Goal: Task Accomplishment & Management: Complete application form

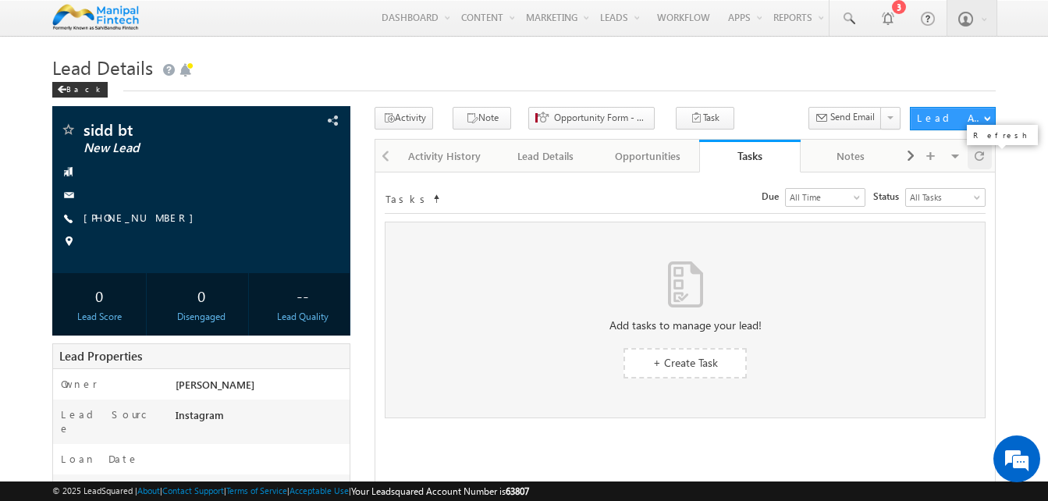
click at [984, 153] on div at bounding box center [979, 155] width 24 height 27
click at [980, 159] on span at bounding box center [978, 155] width 9 height 27
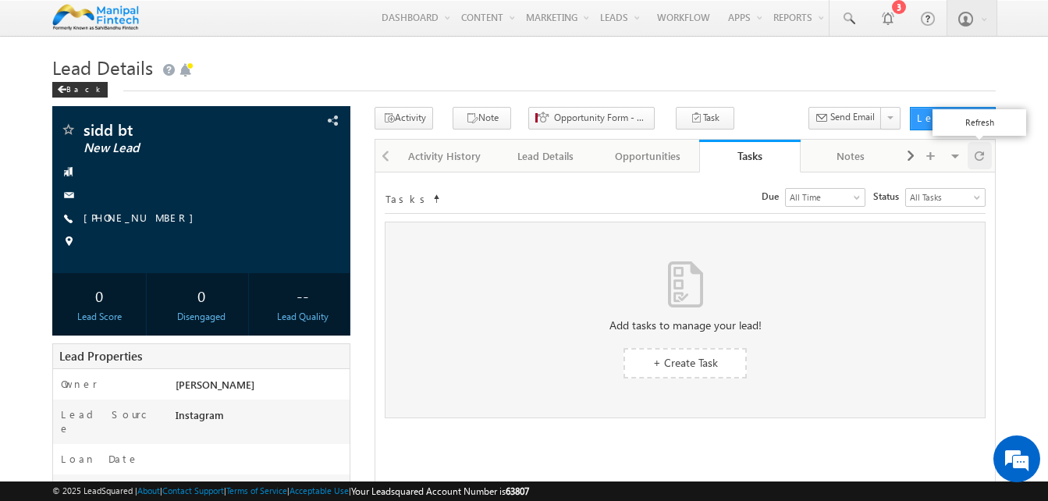
click at [980, 159] on span at bounding box center [978, 155] width 9 height 27
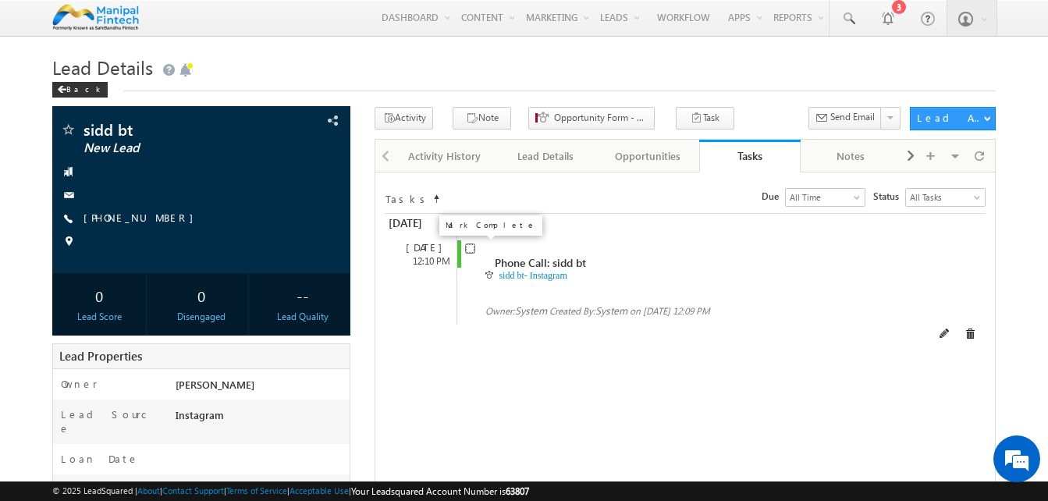
click at [470, 252] on input "checkbox" at bounding box center [470, 248] width 10 height 10
checkbox input "false"
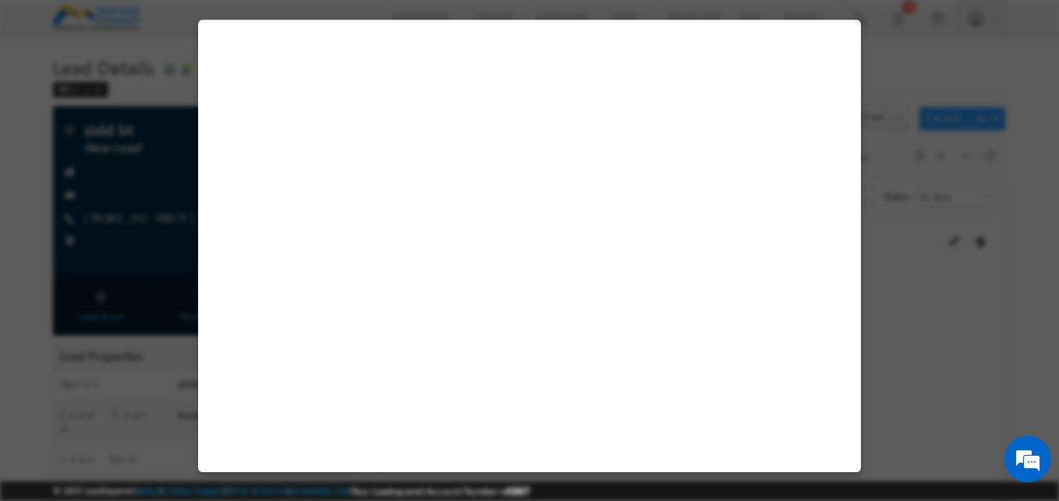
select select "Instagram"
select select "BT"
select select "In-Branch"
select select "AXIS Bank"
select select "Bullet"
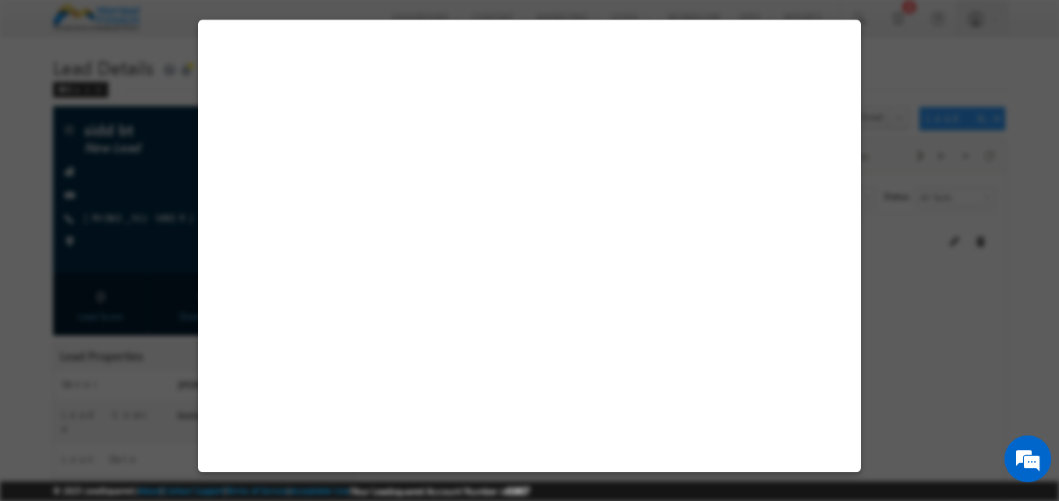
select select "Education"
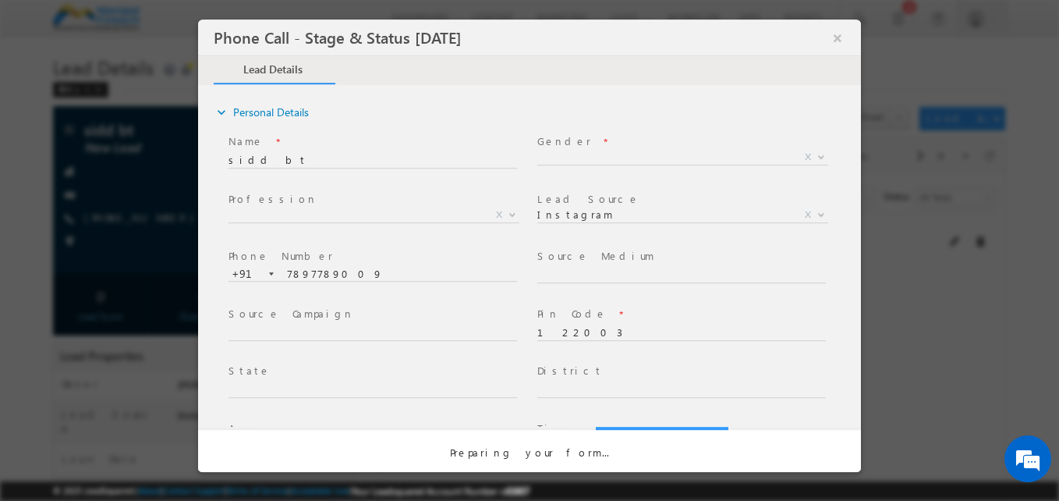
select select "Open"
select select "Fresh Lead"
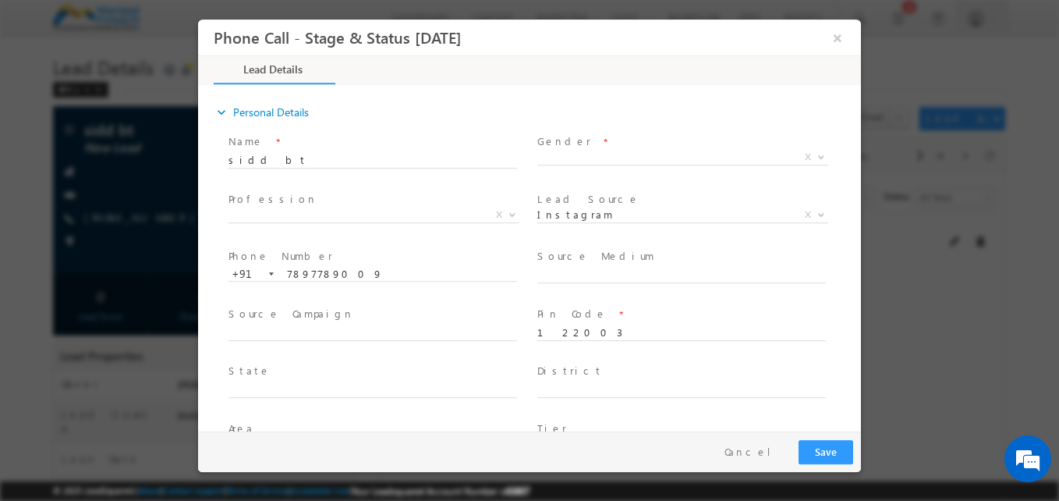
type input "10/15/25 12:09 PM"
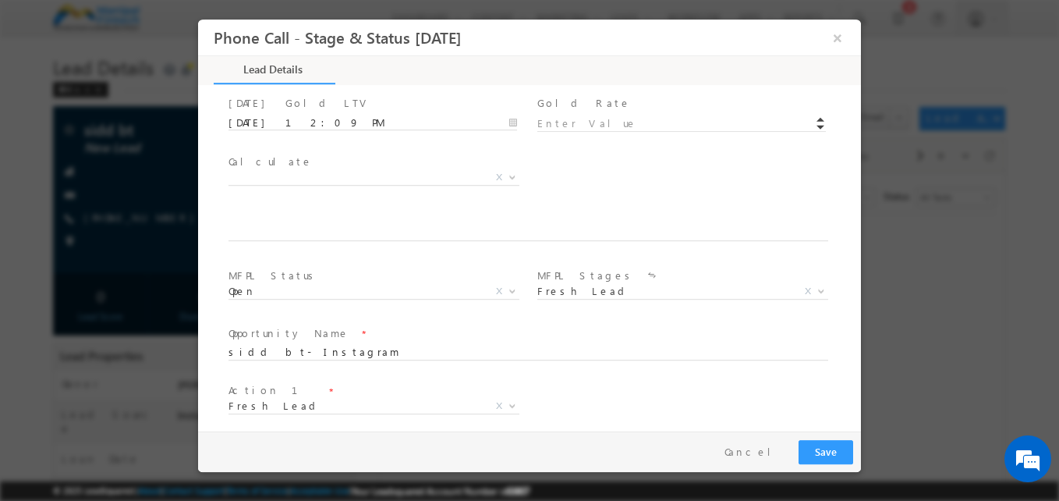
scroll to position [854, 0]
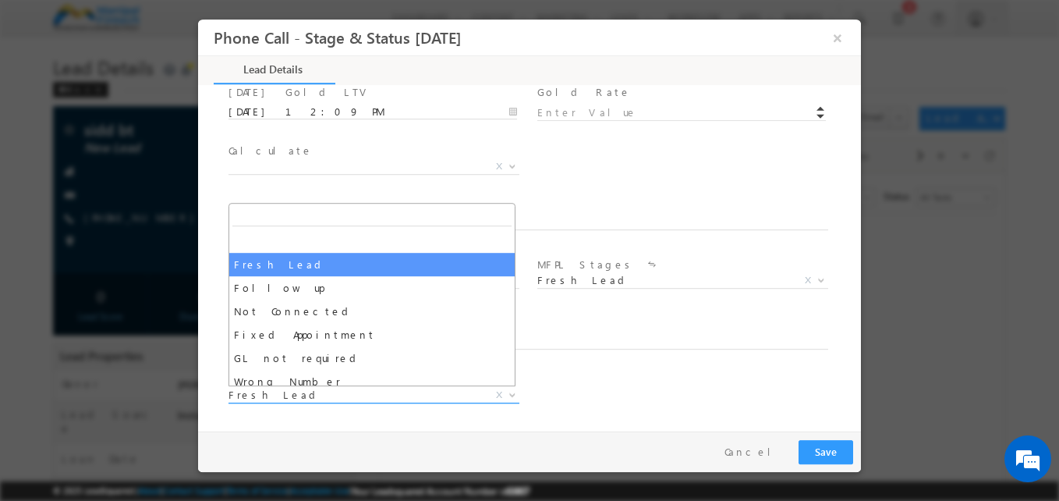
click at [431, 394] on span "Fresh Lead" at bounding box center [355, 395] width 253 height 14
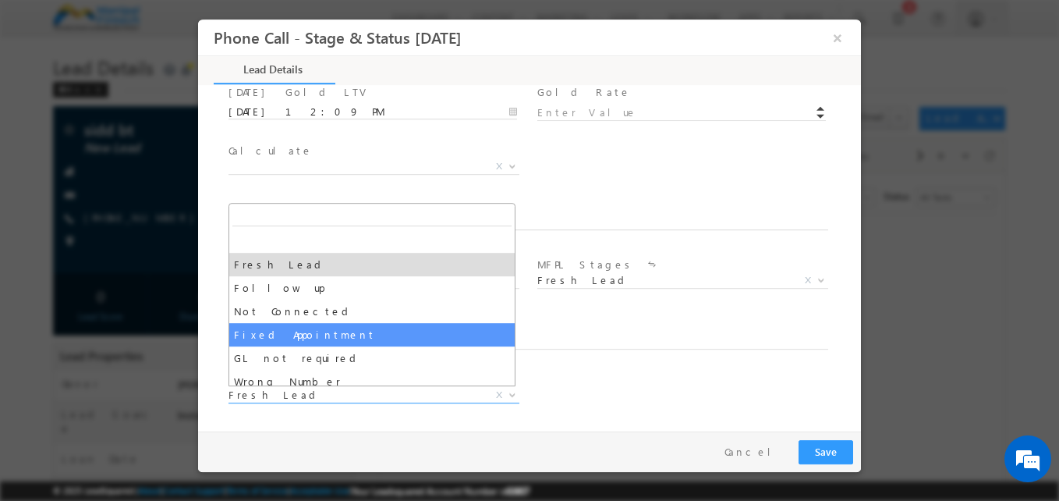
select select "Fixed Appointment"
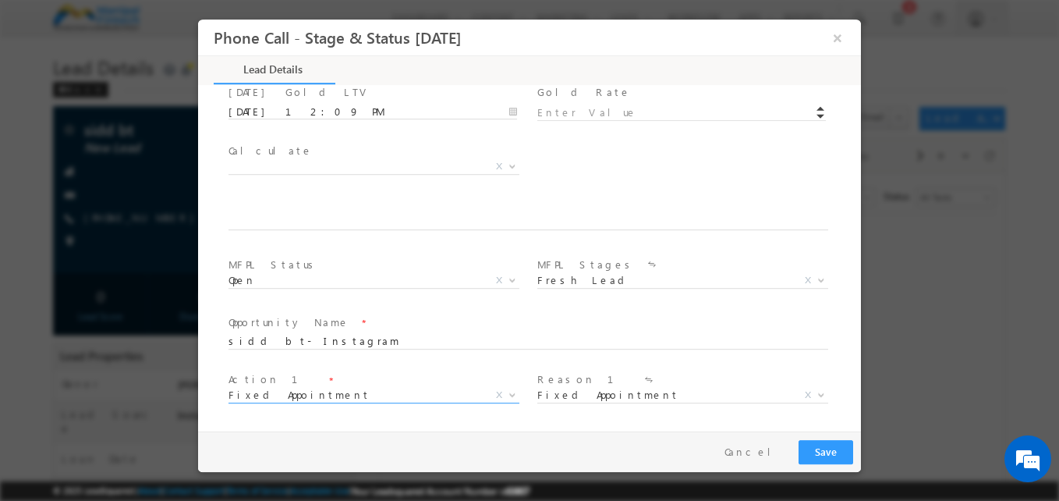
scroll to position [970, 0]
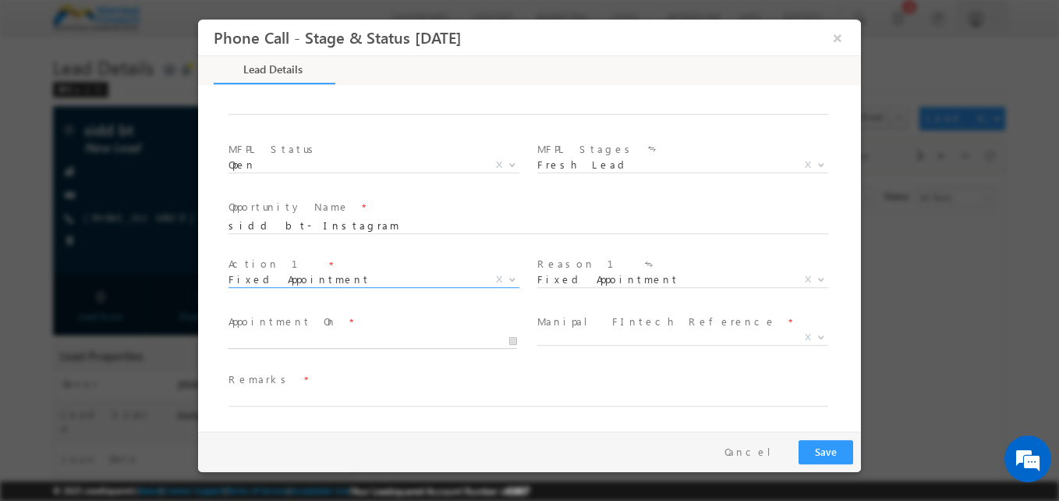
type input "10/15/25 12:10 PM"
type input "10"
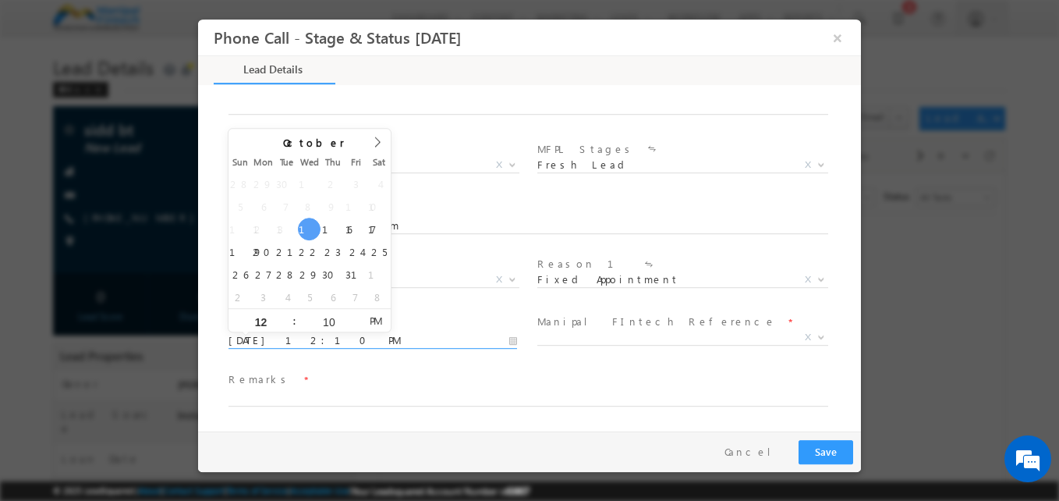
click at [331, 339] on input "10/15/25 12:10 PM" at bounding box center [373, 341] width 289 height 16
type input "10/15/25 1:10 PM"
type input "01"
click at [286, 317] on span at bounding box center [287, 315] width 11 height 12
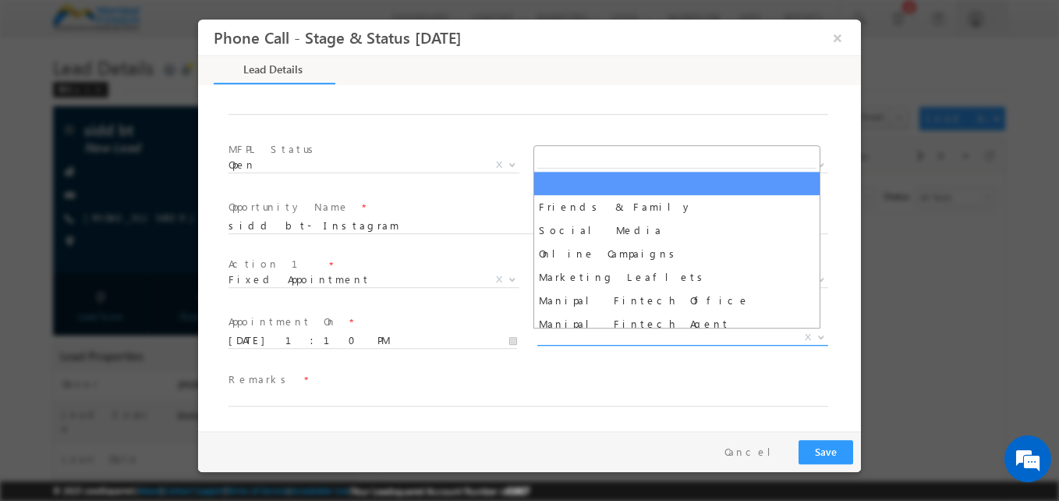
click at [636, 338] on span "X" at bounding box center [682, 338] width 291 height 16
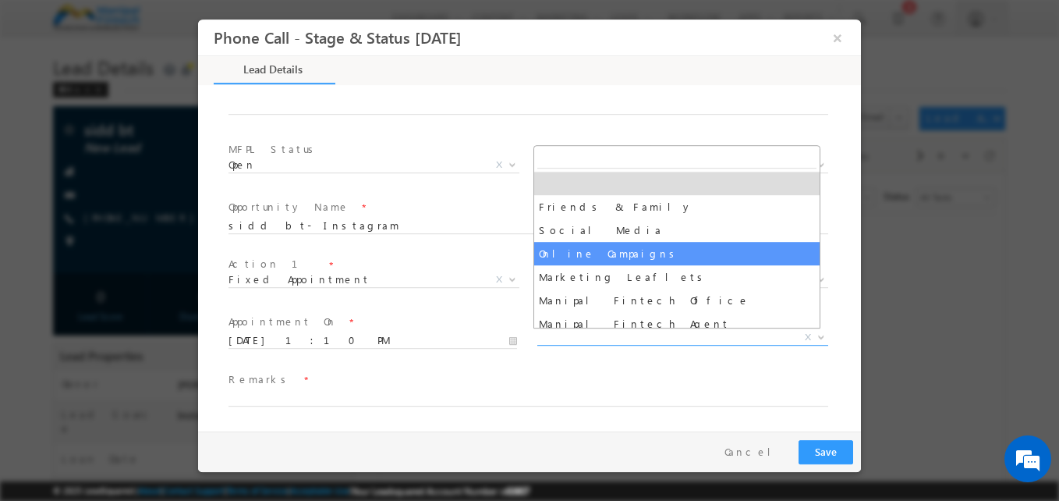
select select "Online Campaigns"
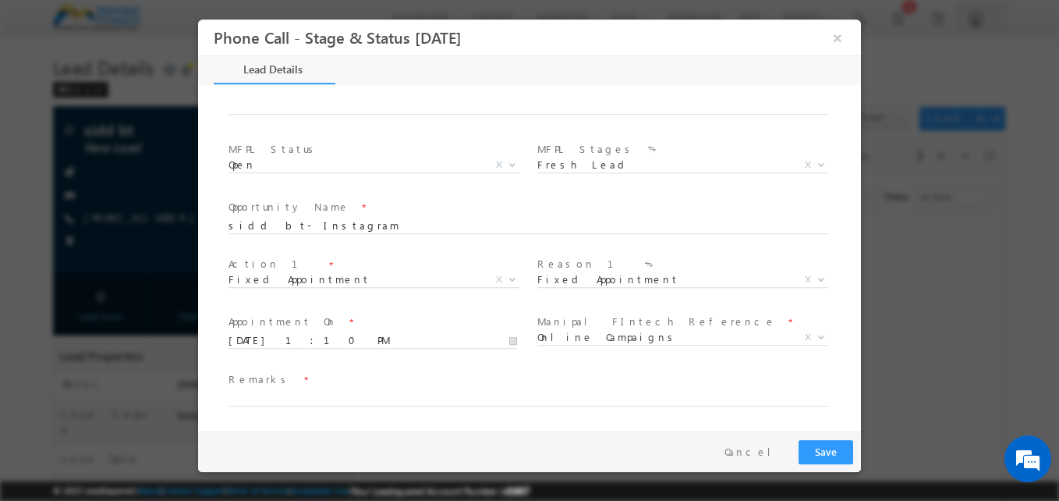
click at [303, 390] on span at bounding box center [536, 398] width 614 height 17
click at [282, 395] on input "text" at bounding box center [529, 399] width 600 height 16
type input "hkhk"
click at [812, 447] on button "Save" at bounding box center [826, 452] width 55 height 24
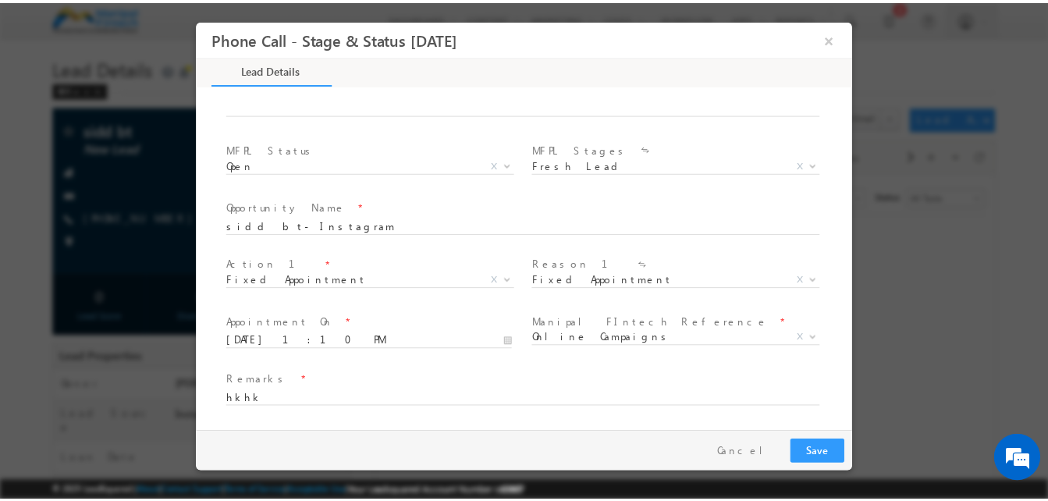
scroll to position [0, 0]
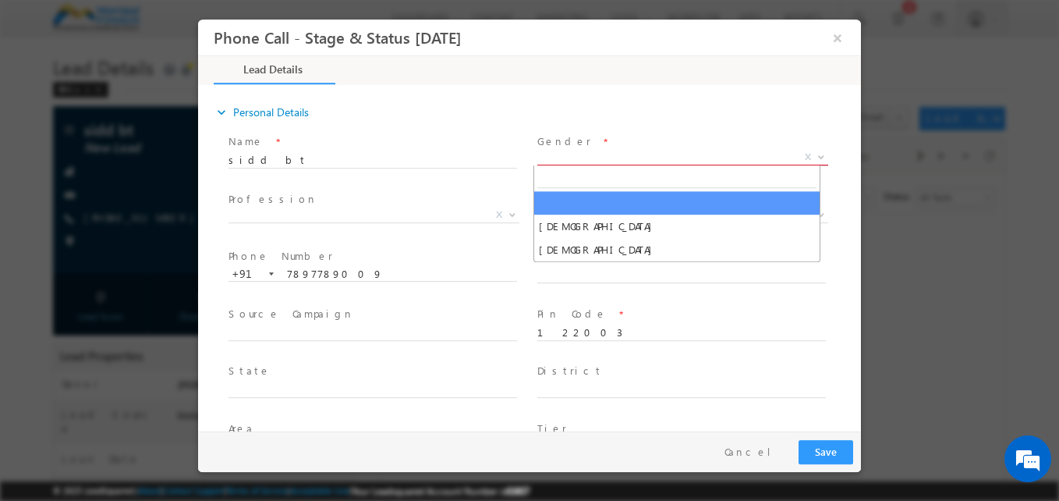
click at [608, 159] on span "X" at bounding box center [682, 158] width 291 height 16
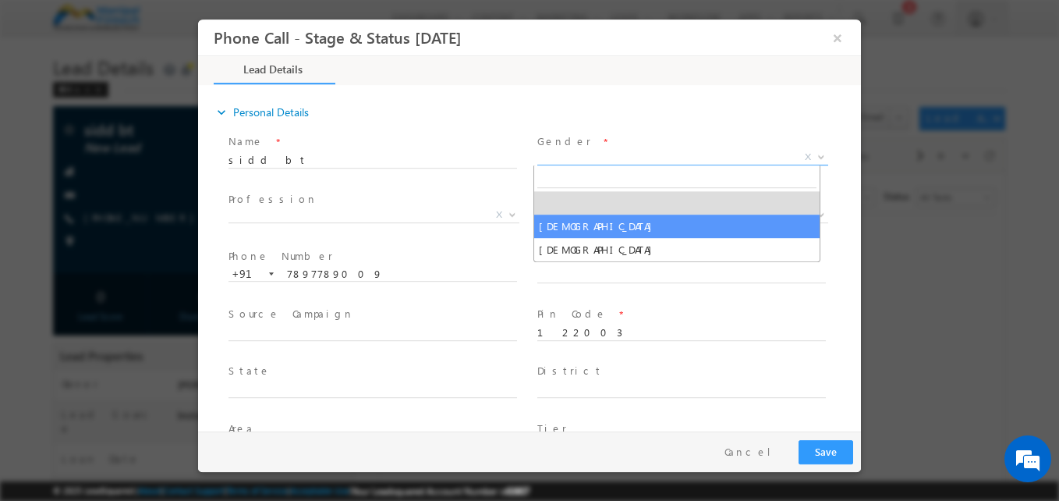
select select "[DEMOGRAPHIC_DATA]"
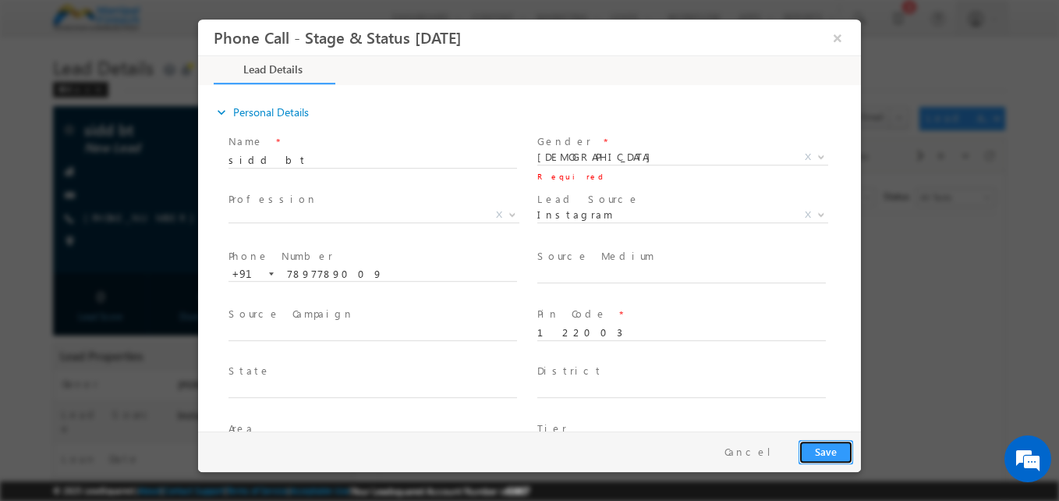
click at [823, 453] on button "Save" at bounding box center [826, 452] width 55 height 24
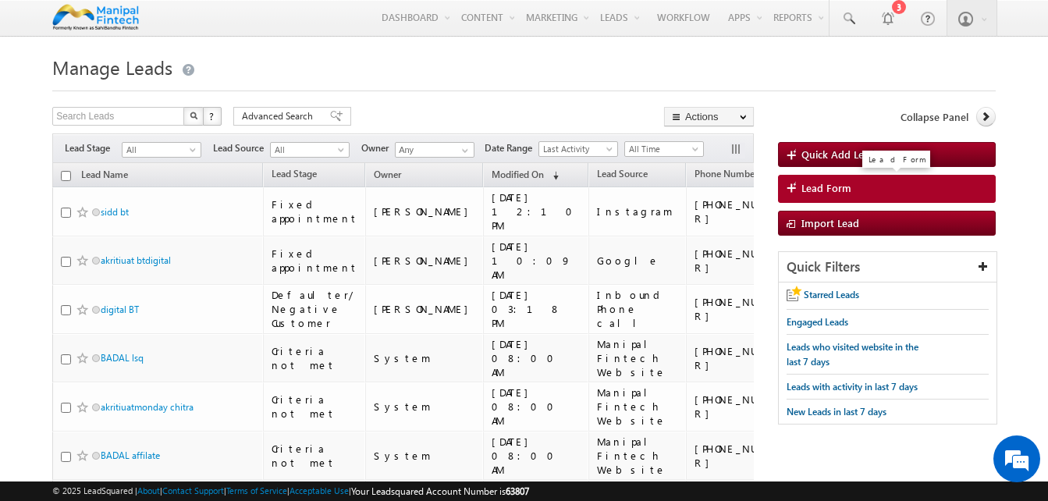
click at [892, 184] on link "Lead Form" at bounding box center [887, 189] width 218 height 28
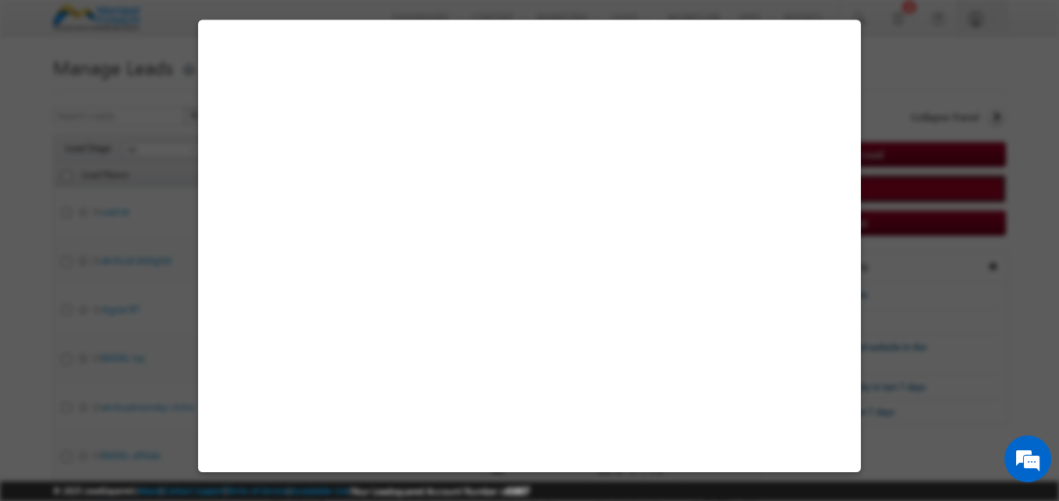
select select "Open"
select select "Prospecting"
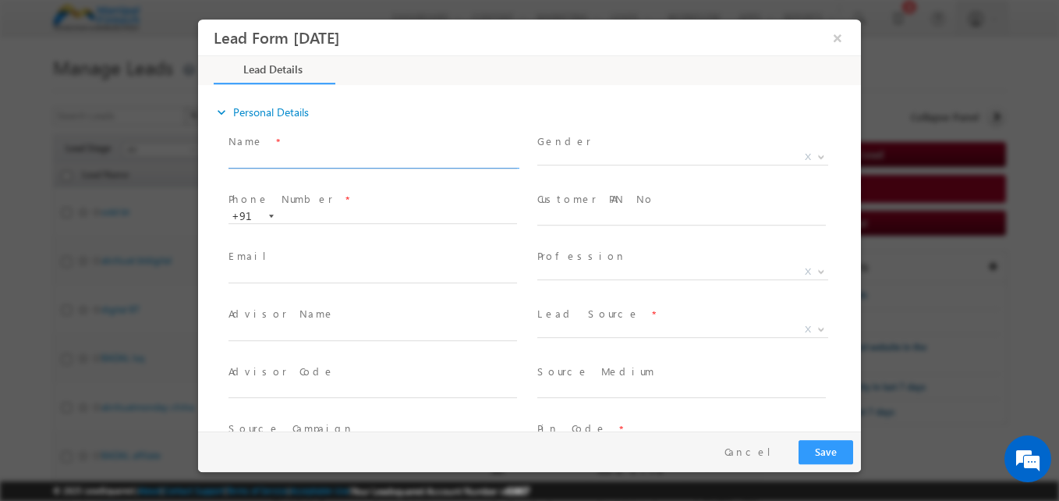
type input "10/15/25 12:36 PM"
click at [361, 165] on input "text" at bounding box center [373, 161] width 289 height 16
type input "new test bug"
click at [319, 222] on input "text" at bounding box center [373, 217] width 289 height 16
type input "8099948484"
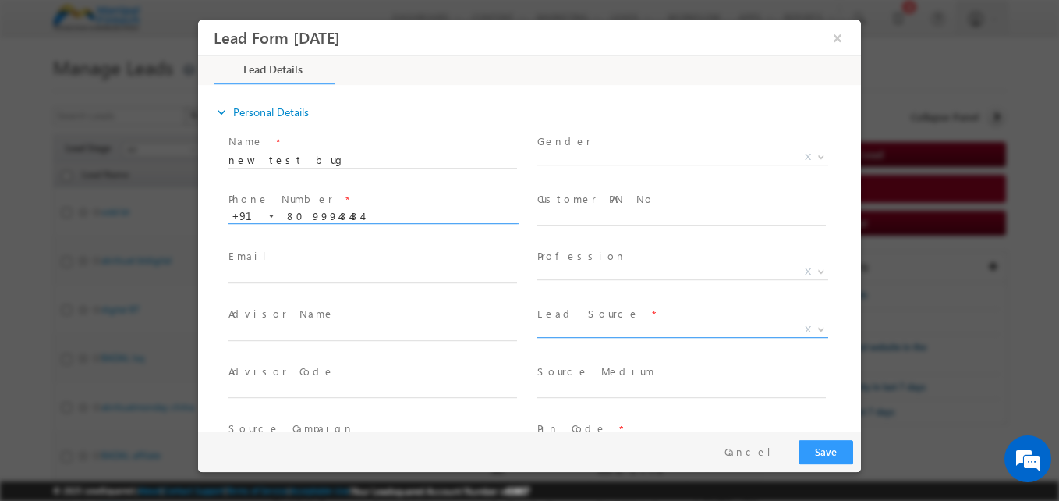
click at [576, 325] on span "X" at bounding box center [682, 330] width 291 height 16
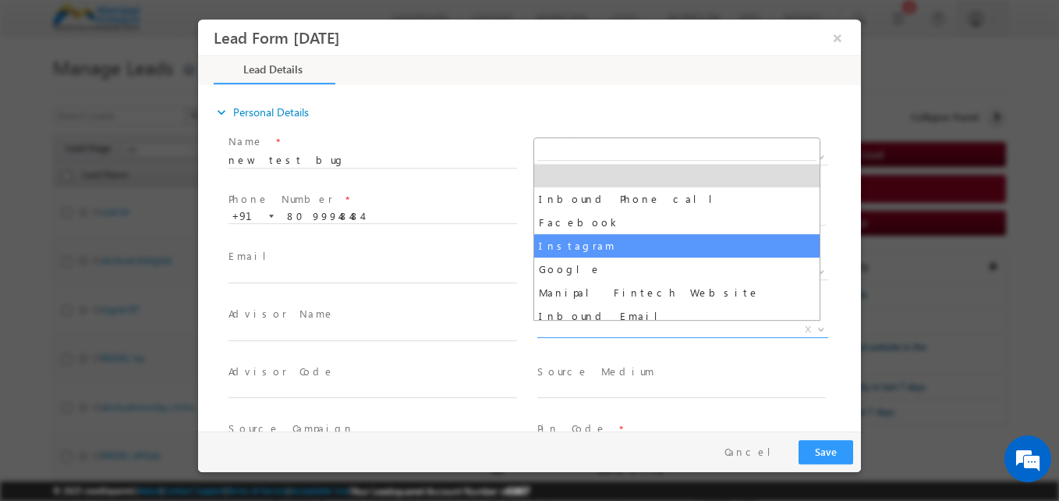
select select "Instagram"
type input "new test bug- Instagram"
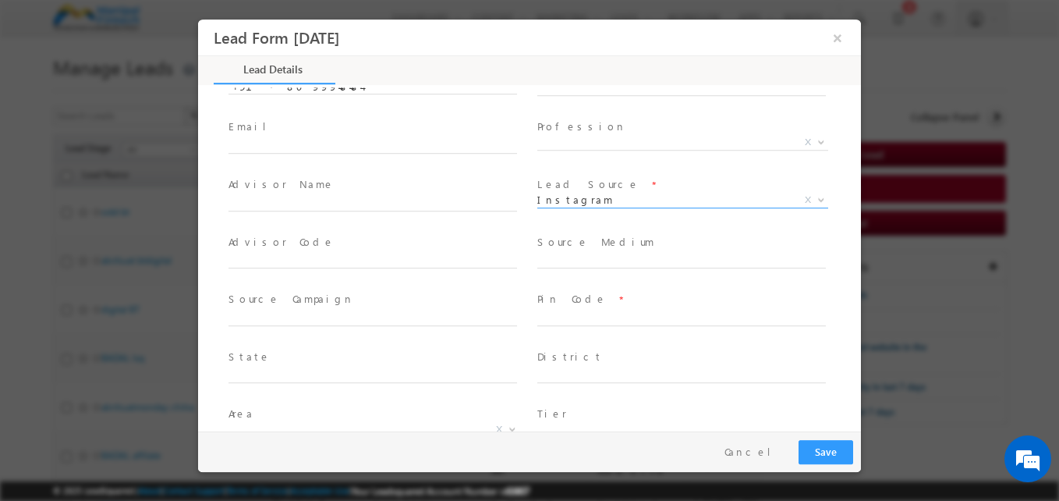
scroll to position [19, 0]
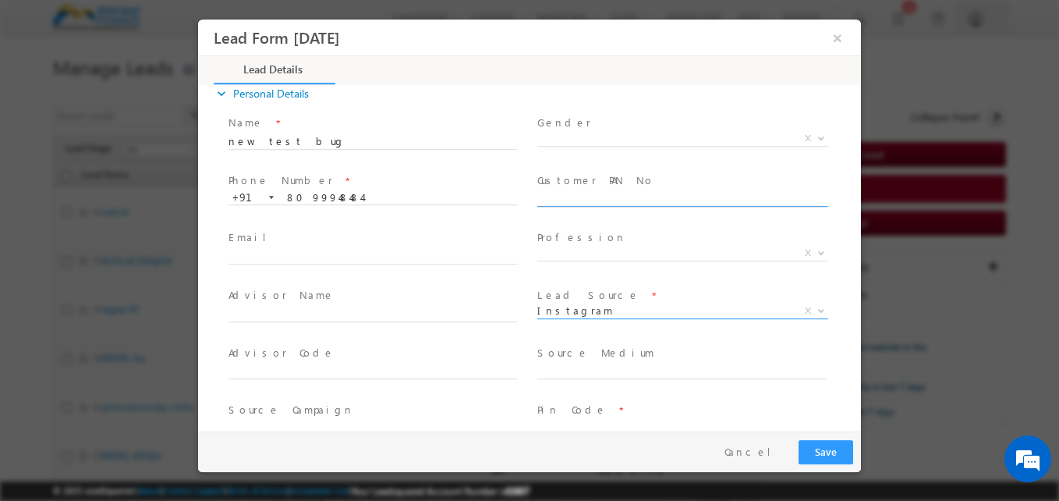
click at [568, 197] on input "text" at bounding box center [681, 200] width 289 height 16
type input "BBLPA3643Q"
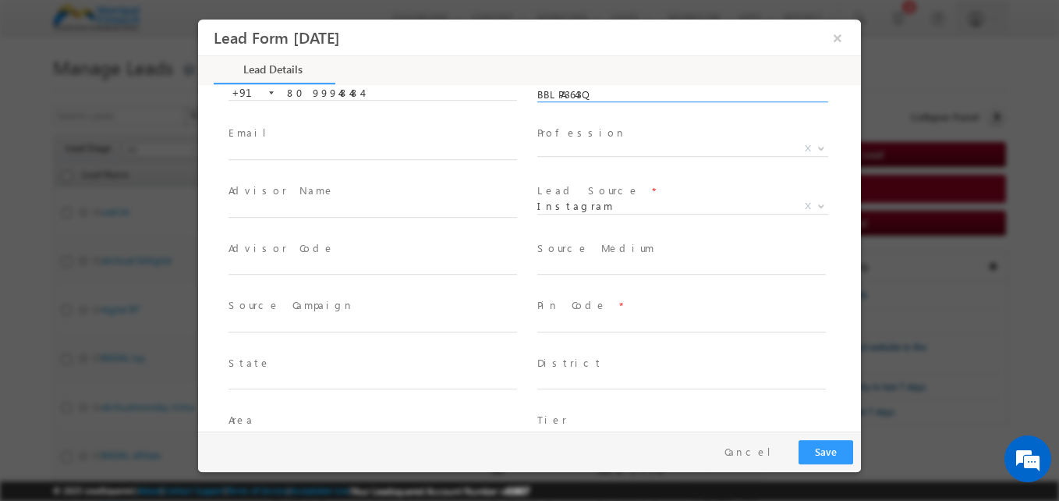
scroll to position [245, 0]
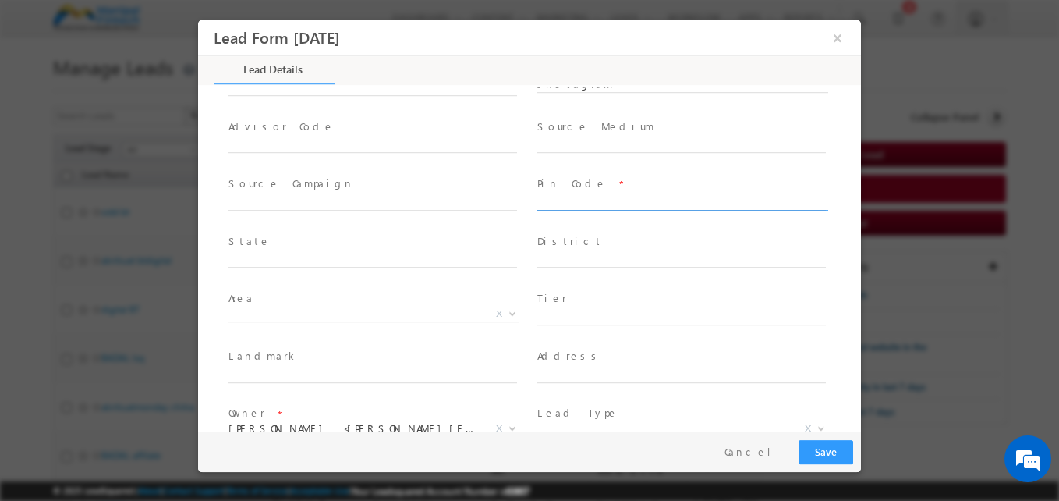
click at [564, 205] on input "text" at bounding box center [681, 203] width 289 height 16
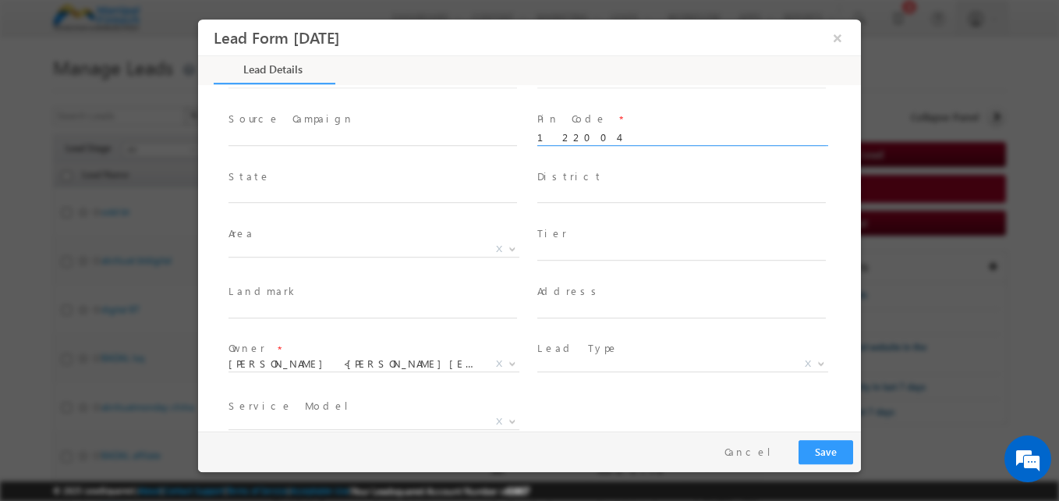
scroll to position [310, 0]
type input "122004"
click at [556, 312] on input "text" at bounding box center [681, 310] width 289 height 16
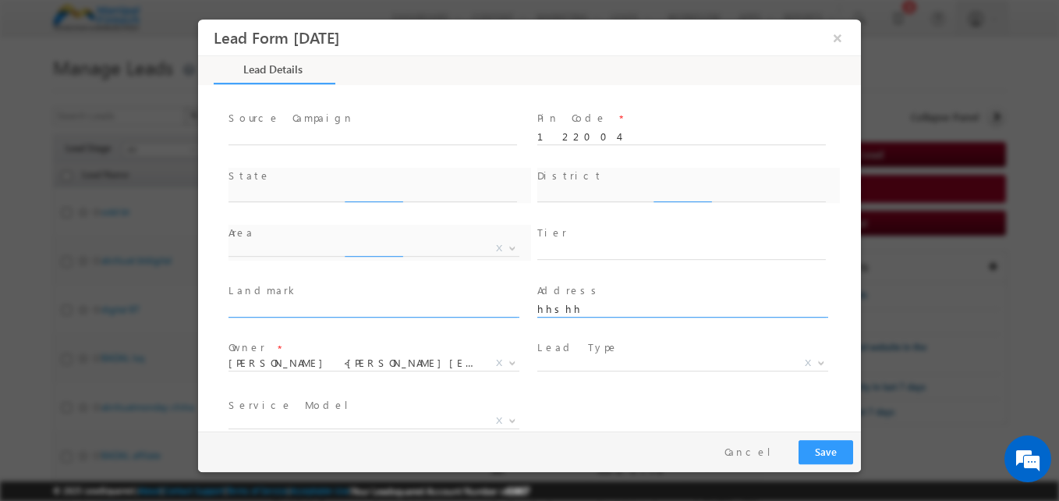
type input "hhshh"
click at [427, 305] on input "text" at bounding box center [373, 310] width 289 height 16
type input "jnnnjjj"
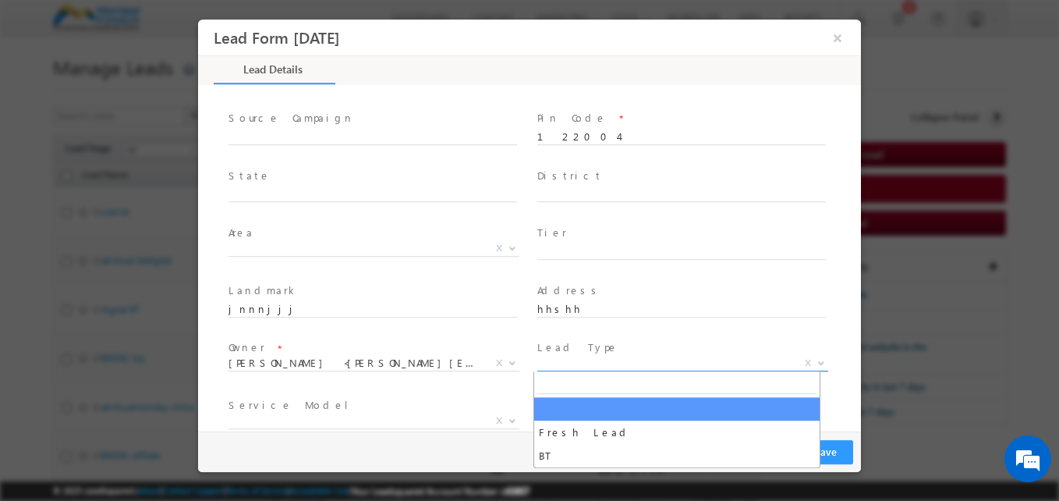
click at [551, 370] on span "Fresh Lead BT X" at bounding box center [688, 366] width 303 height 19
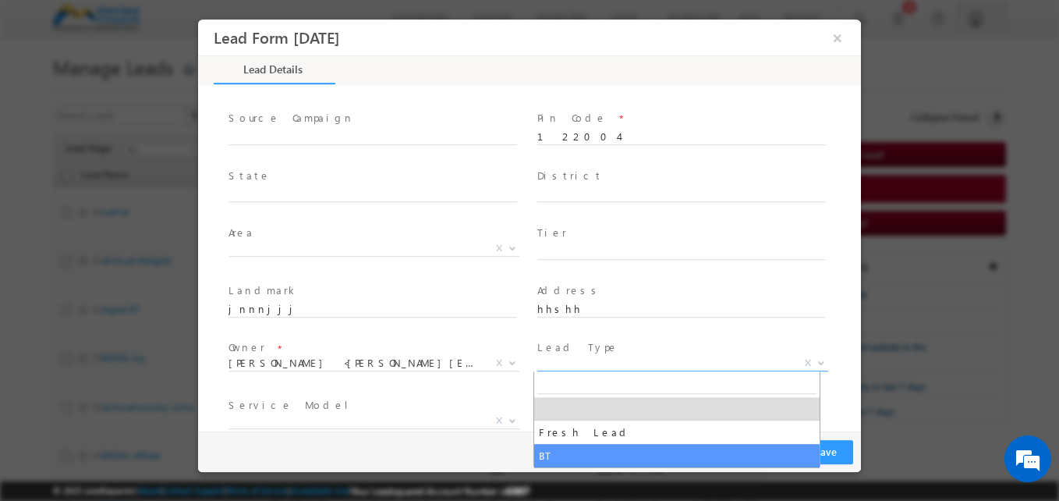
select select "BT"
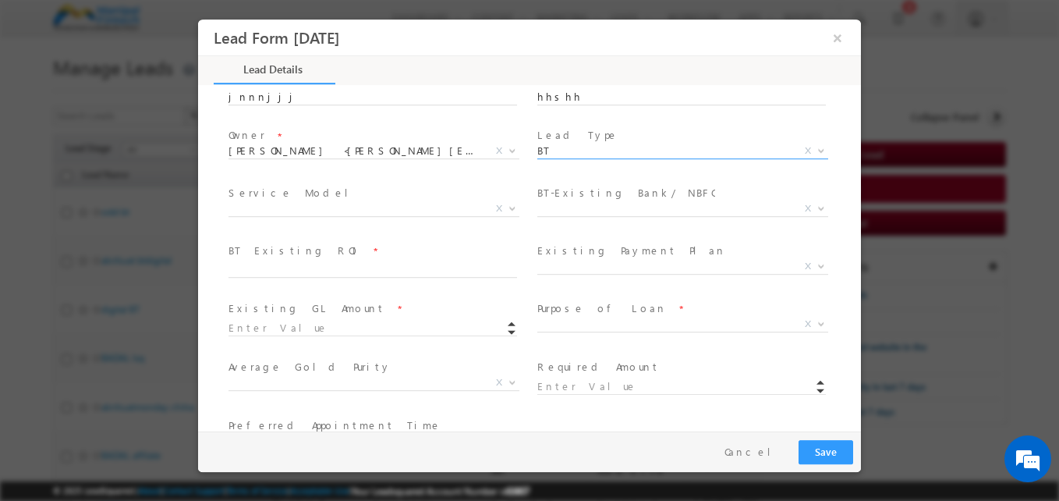
scroll to position [523, 0]
click at [575, 208] on span "X" at bounding box center [682, 208] width 291 height 16
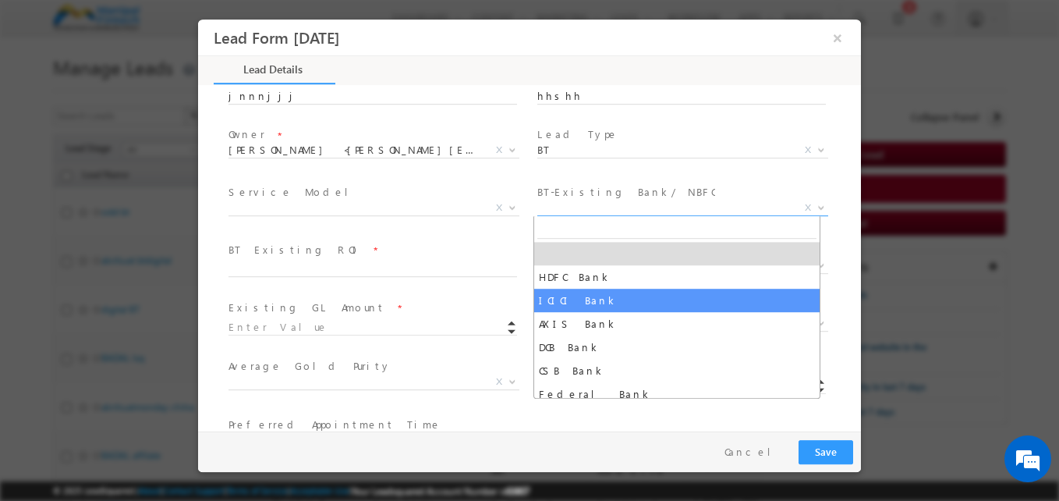
select select "ICICI Bank"
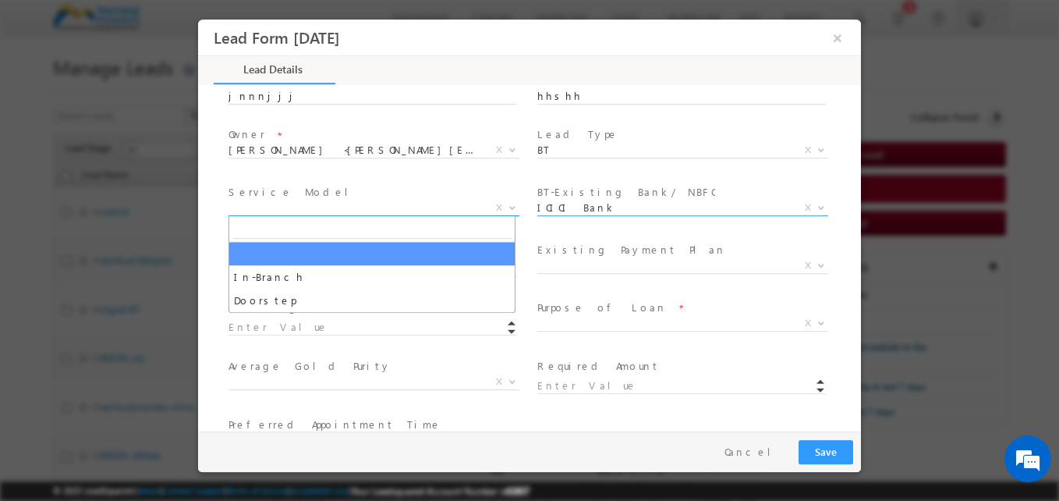
click at [391, 212] on span "X" at bounding box center [374, 208] width 291 height 16
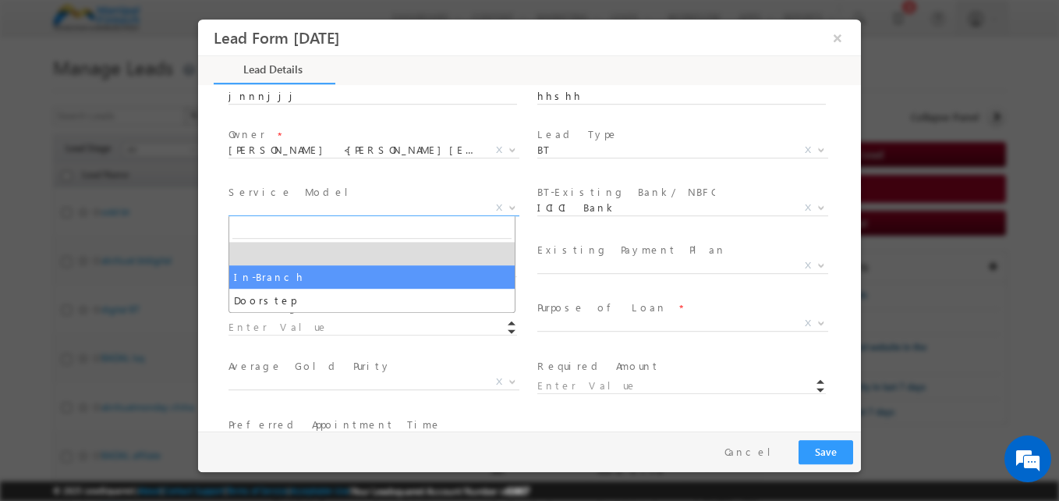
select select "In-Branch"
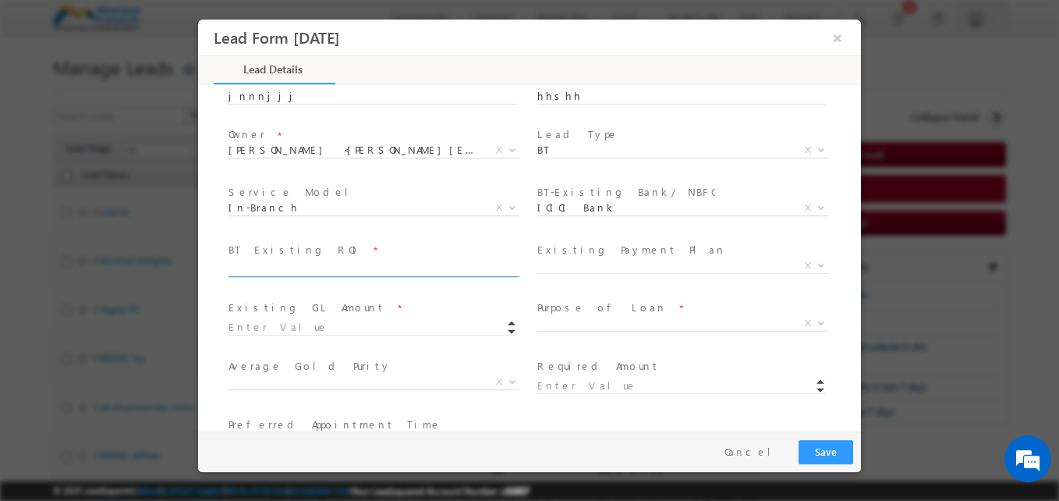
click at [313, 275] on input "text" at bounding box center [373, 269] width 289 height 16
type input "10"
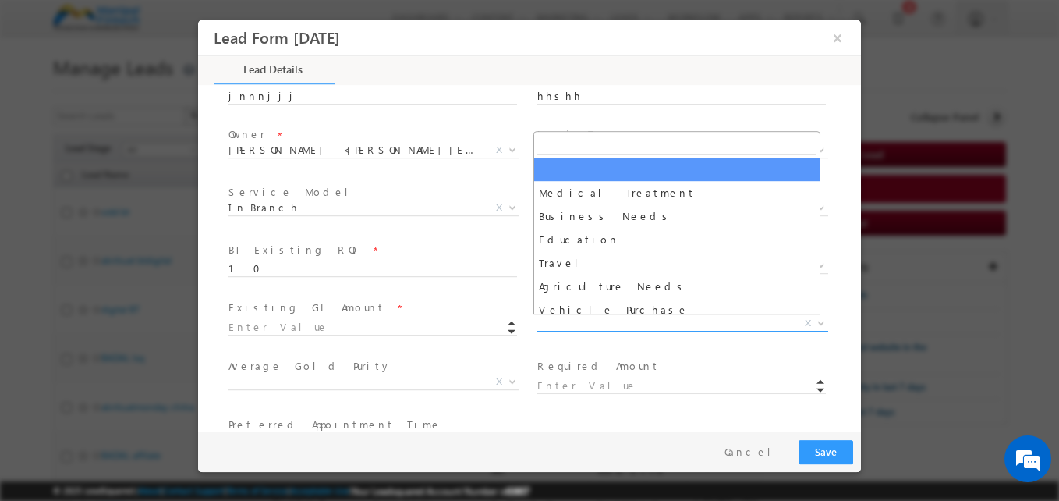
click at [567, 327] on span "X" at bounding box center [682, 324] width 291 height 16
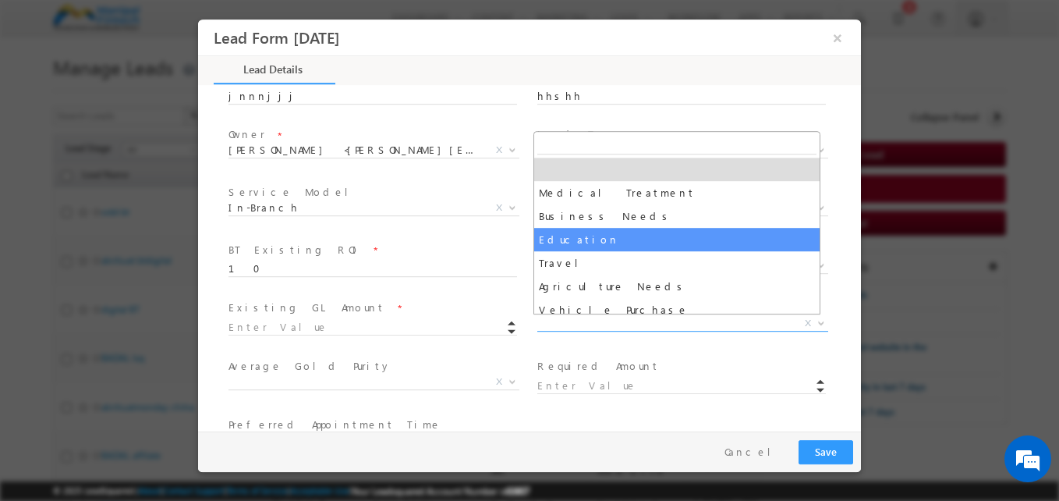
select select "Education"
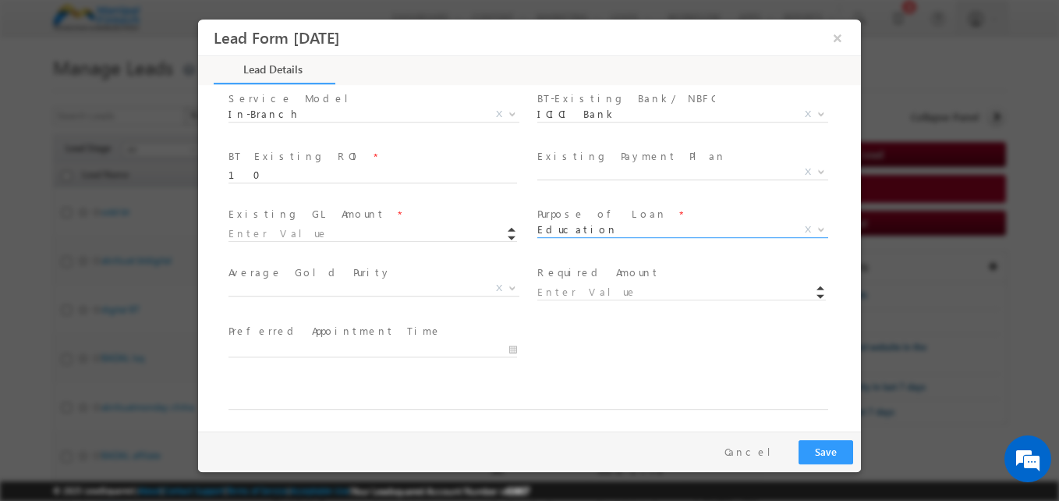
scroll to position [627, 0]
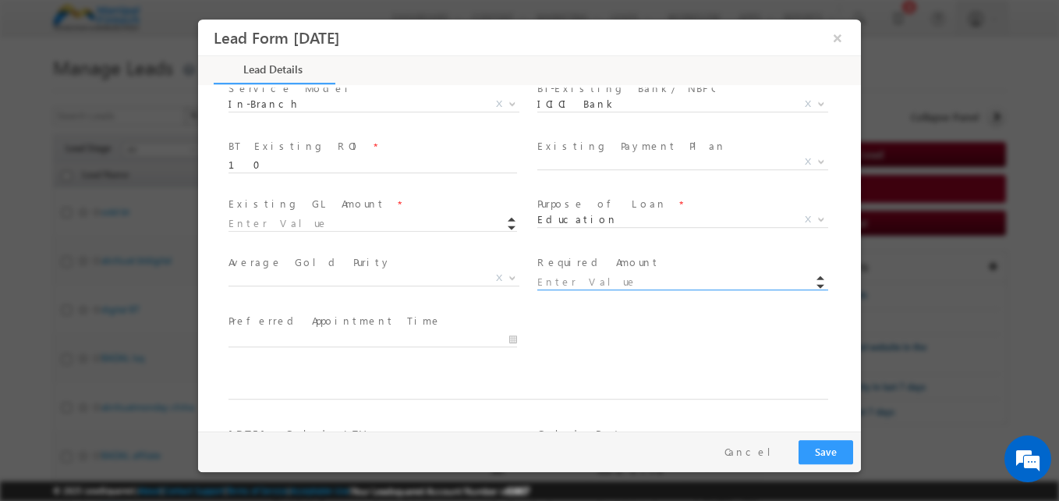
click at [562, 281] on input at bounding box center [681, 283] width 289 height 16
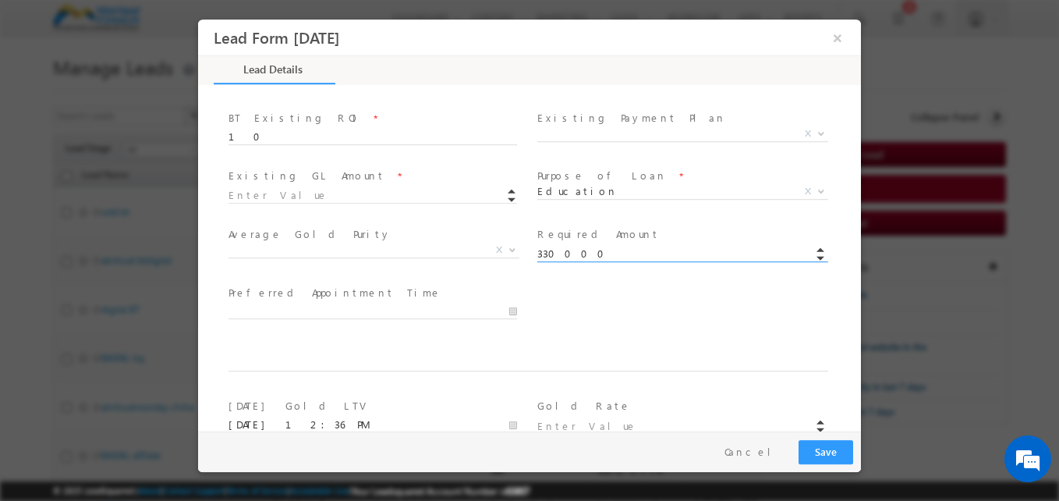
scroll to position [655, 0]
type input "330000.00"
click at [327, 198] on input at bounding box center [373, 196] width 289 height 16
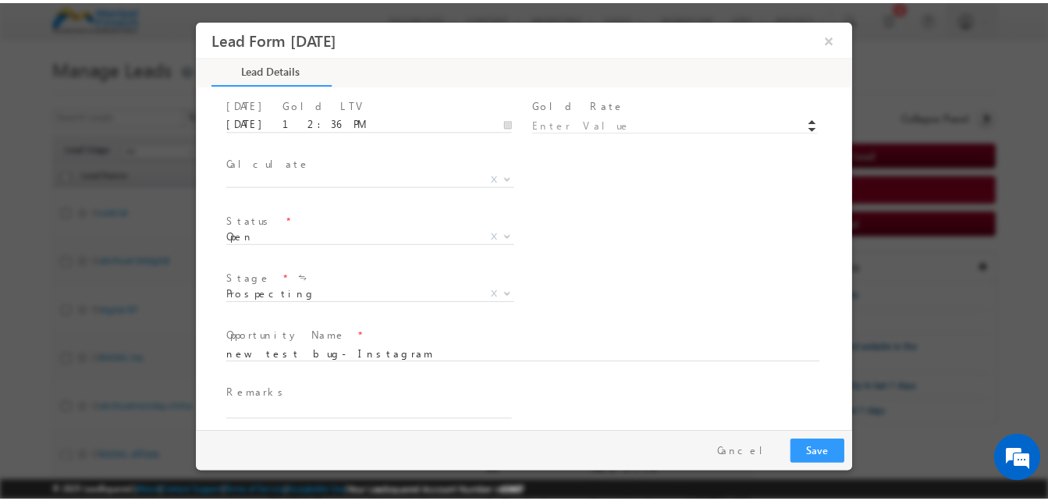
scroll to position [970, 0]
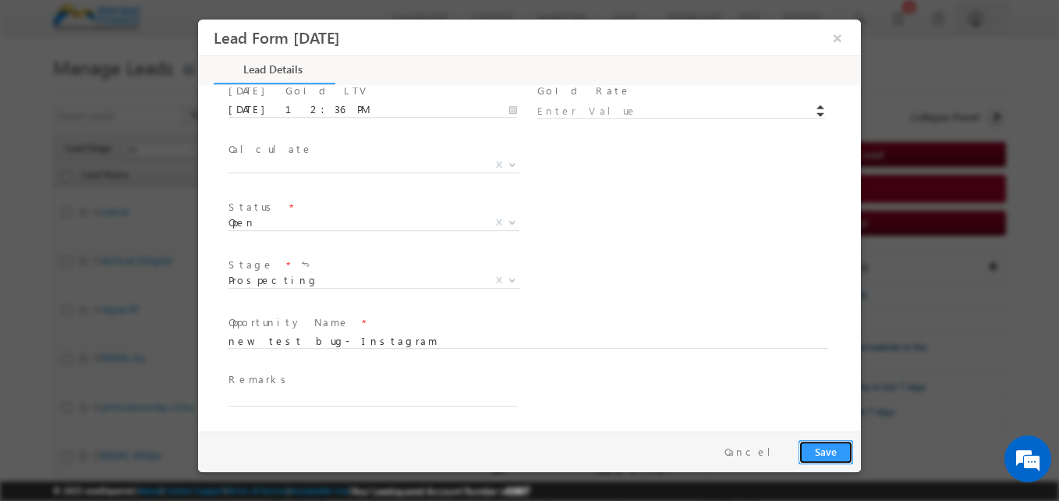
type input "230000.00"
click at [838, 451] on button "Save" at bounding box center [826, 452] width 55 height 24
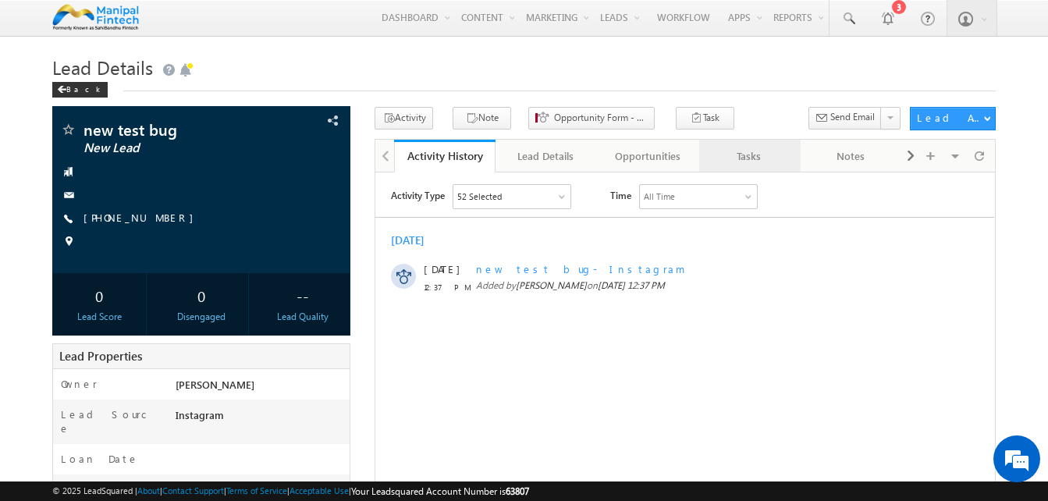
drag, startPoint x: 0, startPoint y: 0, endPoint x: 762, endPoint y: 161, distance: 778.8
click at [762, 161] on div "Tasks" at bounding box center [748, 156] width 75 height 19
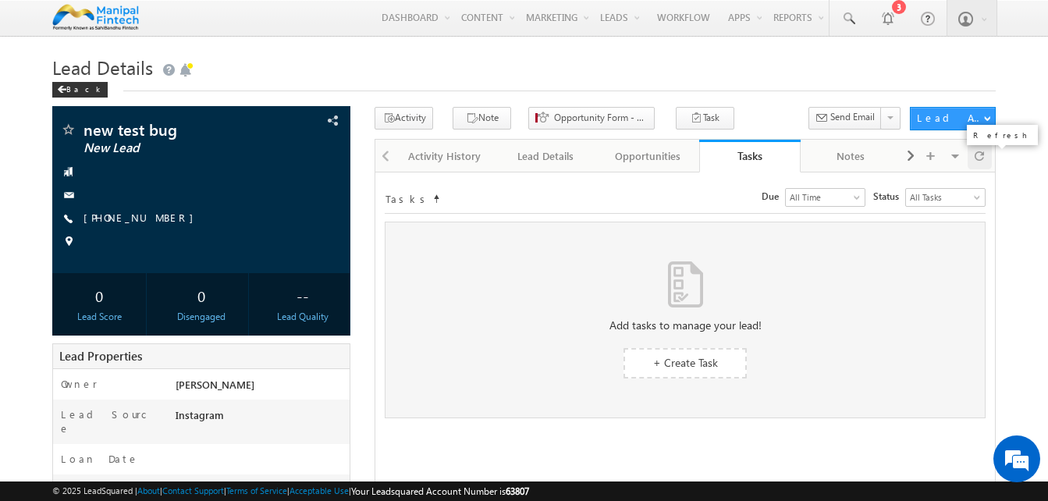
click at [971, 161] on div at bounding box center [979, 155] width 24 height 27
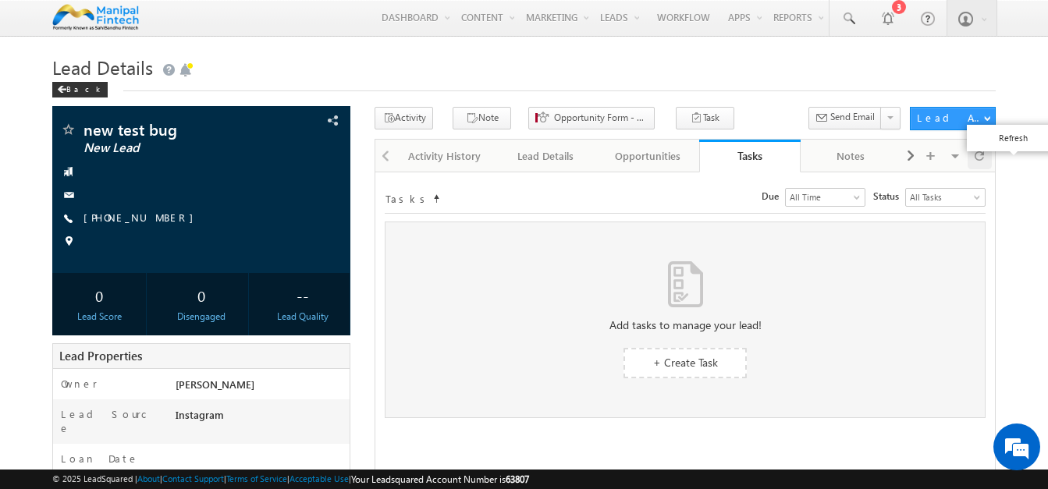
click at [971, 161] on div at bounding box center [979, 155] width 24 height 27
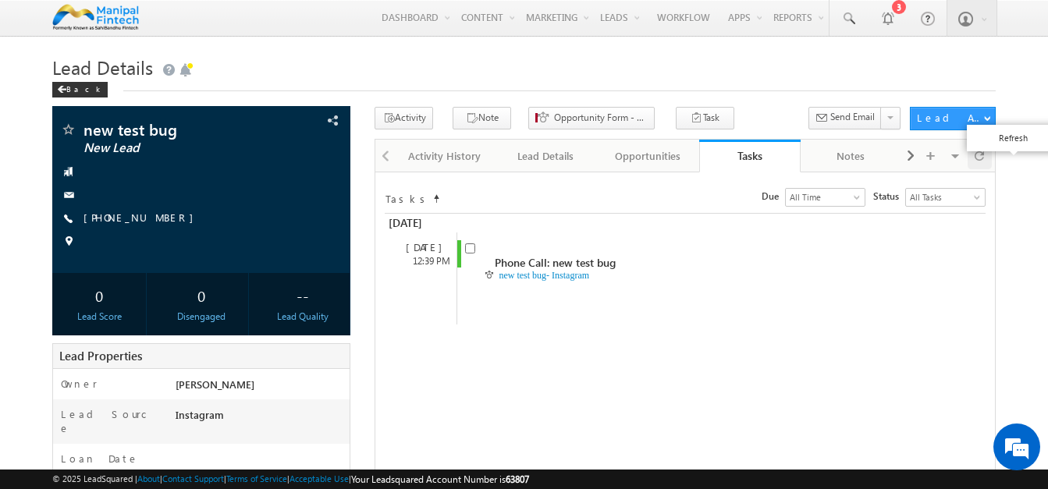
click at [971, 161] on div at bounding box center [979, 155] width 24 height 27
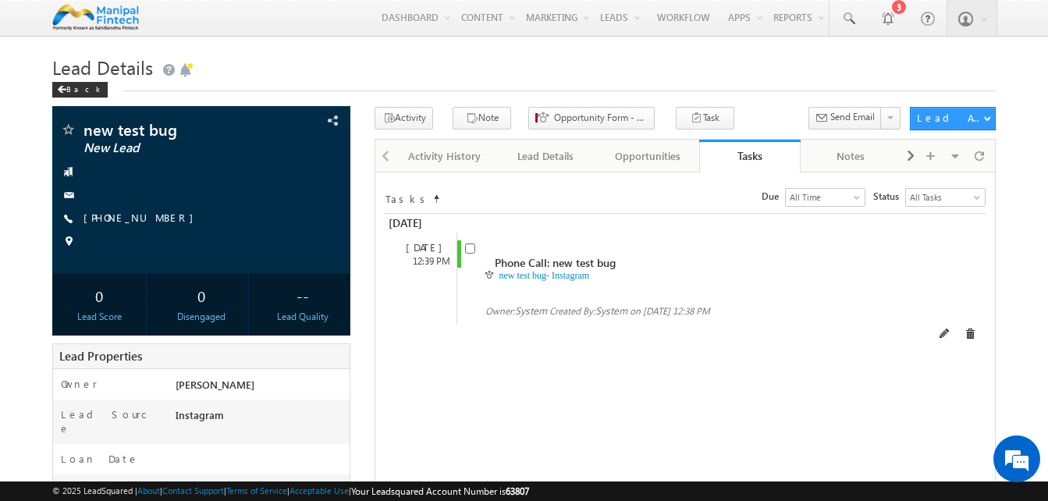
click at [464, 251] on div "Phone Call: new test bug new test bug- Instagram Owner: System System" at bounding box center [697, 278] width 483 height 92
click at [465, 251] on input "checkbox" at bounding box center [470, 248] width 10 height 10
checkbox input "false"
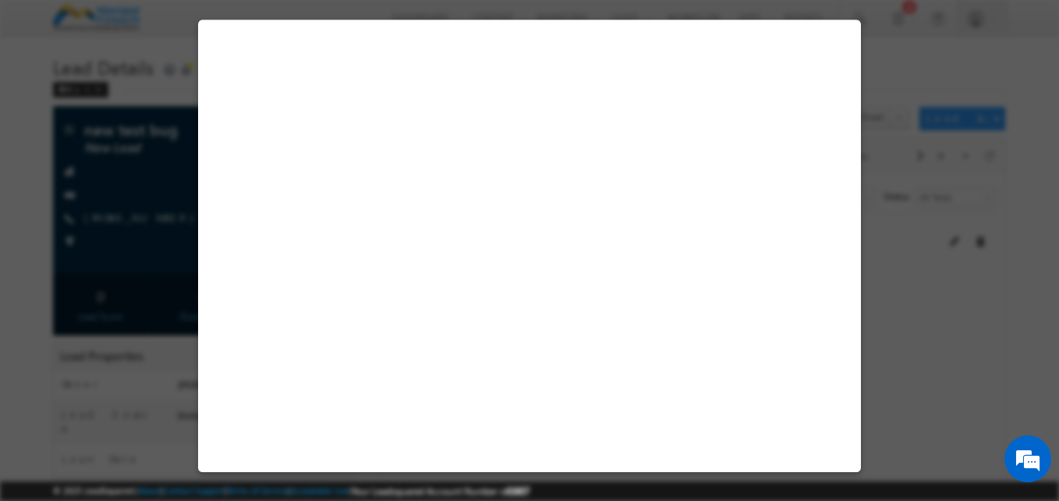
select select "[DEMOGRAPHIC_DATA]"
select select "Instagram"
select select "BT"
select select "In-Branch"
select select "ICICI Bank"
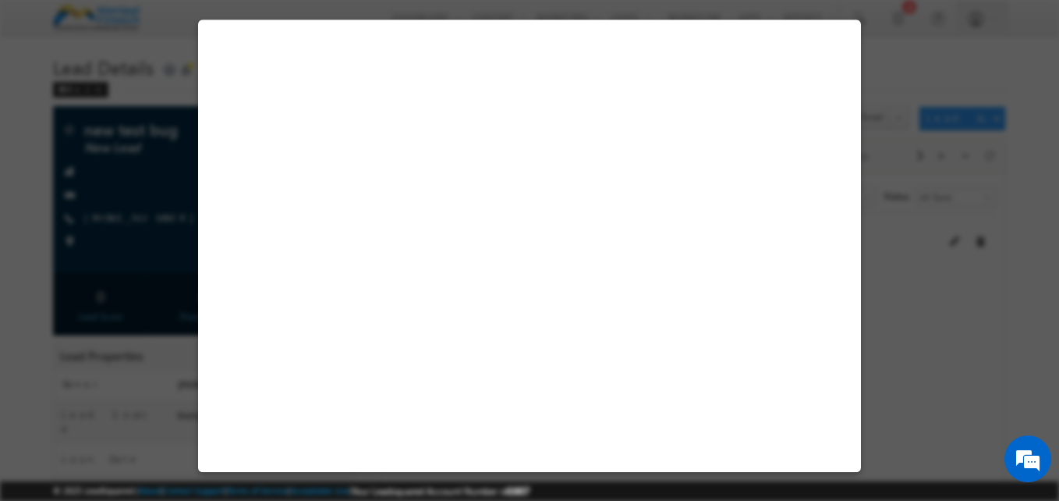
select select "Education"
select select "Open"
select select "Fresh Lead"
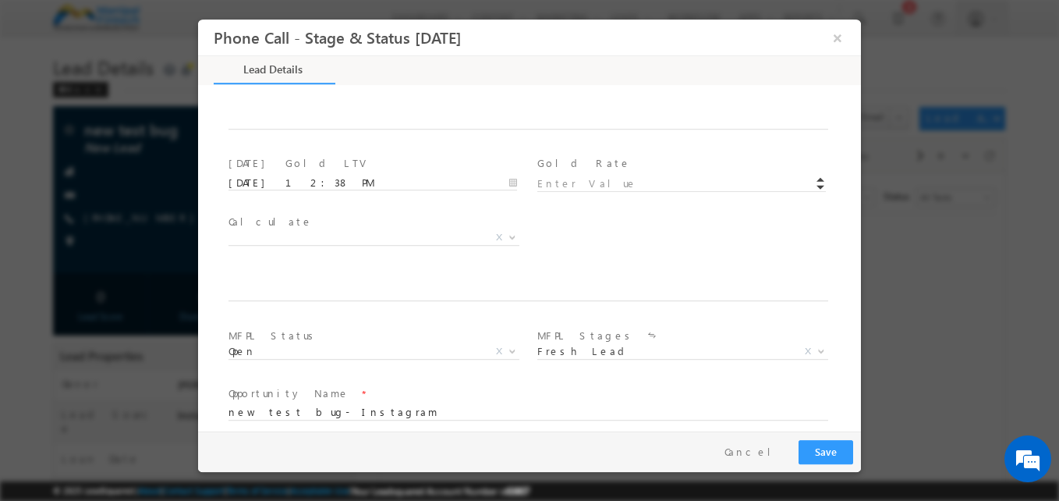
scroll to position [854, 0]
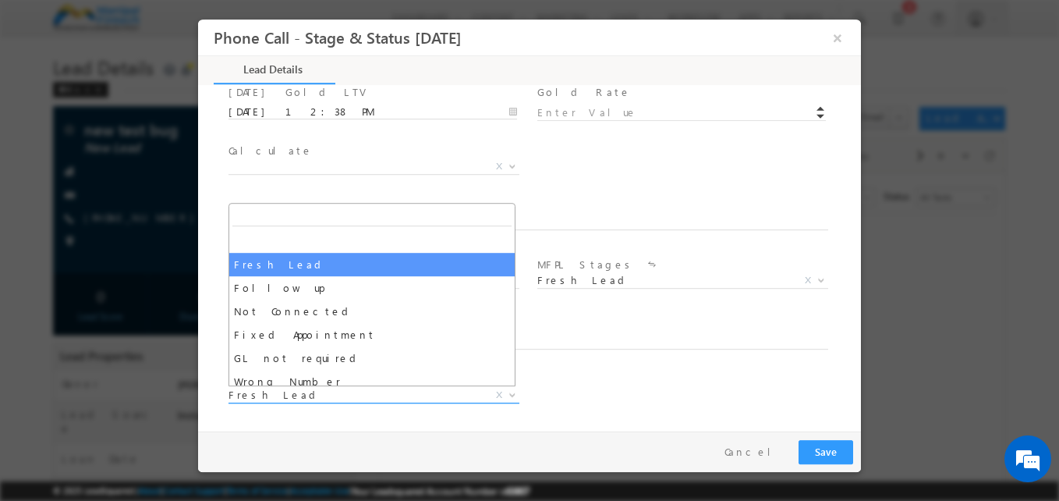
click at [356, 400] on span "Fresh Lead" at bounding box center [355, 395] width 253 height 14
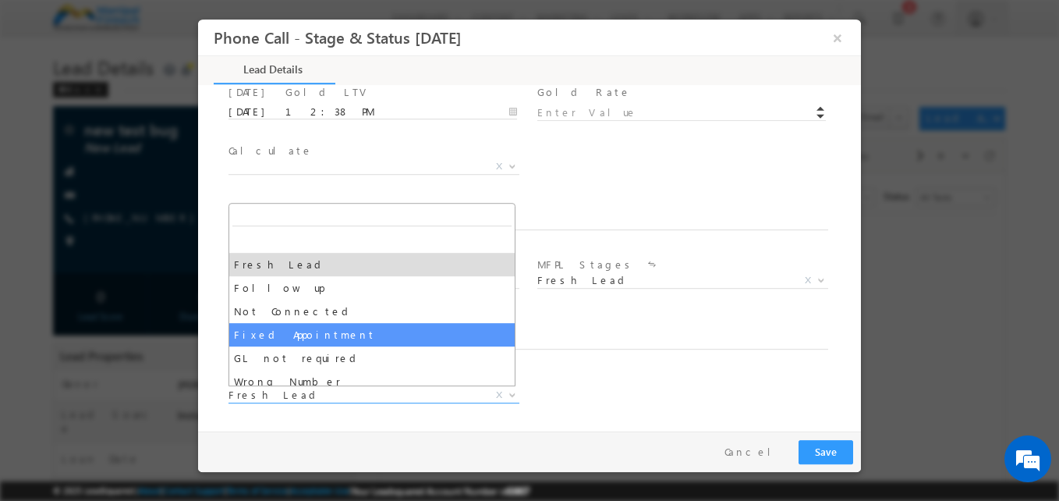
select select "Fixed Appointment"
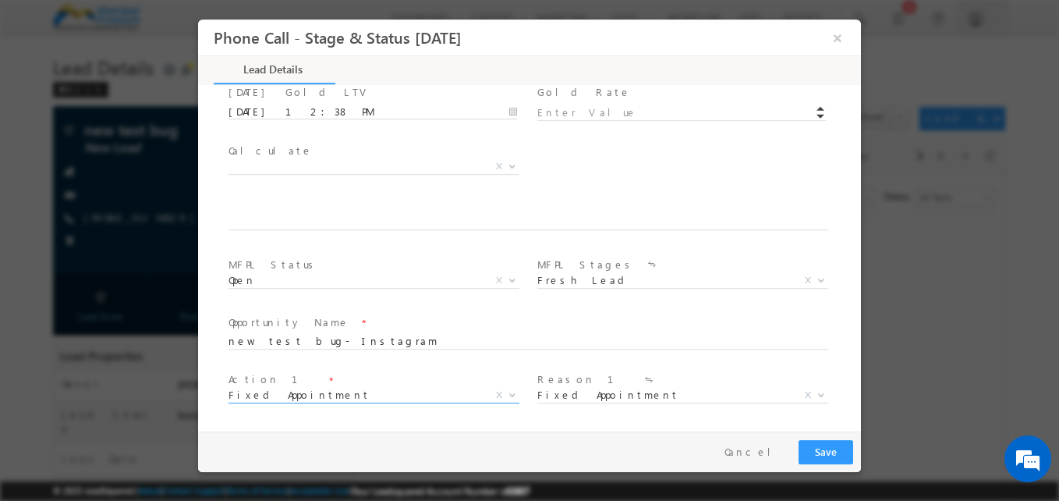
scroll to position [970, 0]
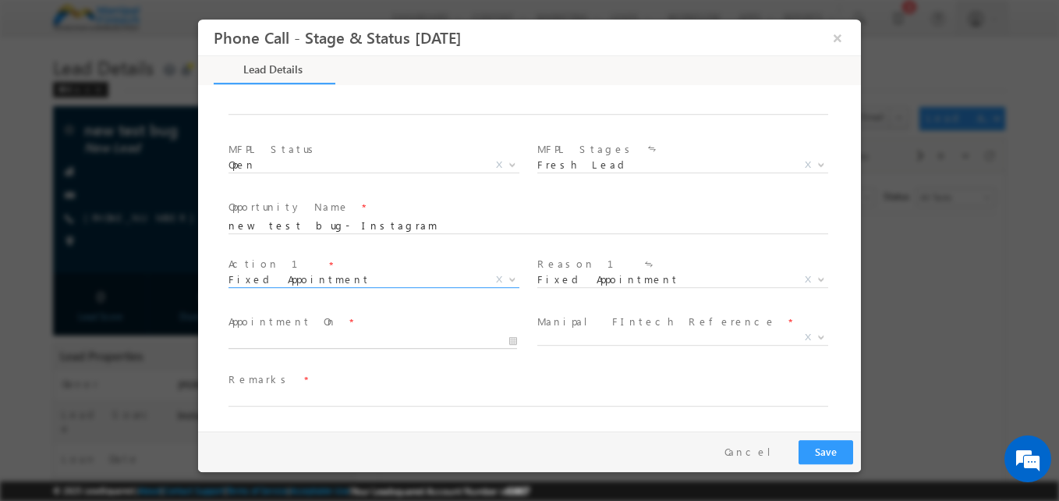
type input "[DATE] 12:39 PM"
type input "39"
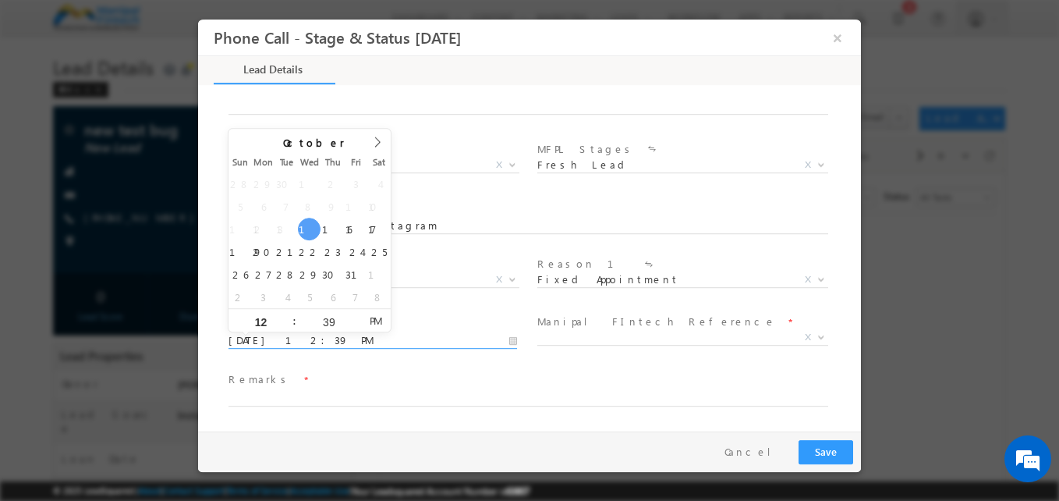
click at [326, 340] on input "[DATE] 12:39 PM" at bounding box center [373, 341] width 289 height 16
type input "[DATE] 1:39 PM"
type input "01"
click at [288, 316] on span at bounding box center [287, 315] width 11 height 12
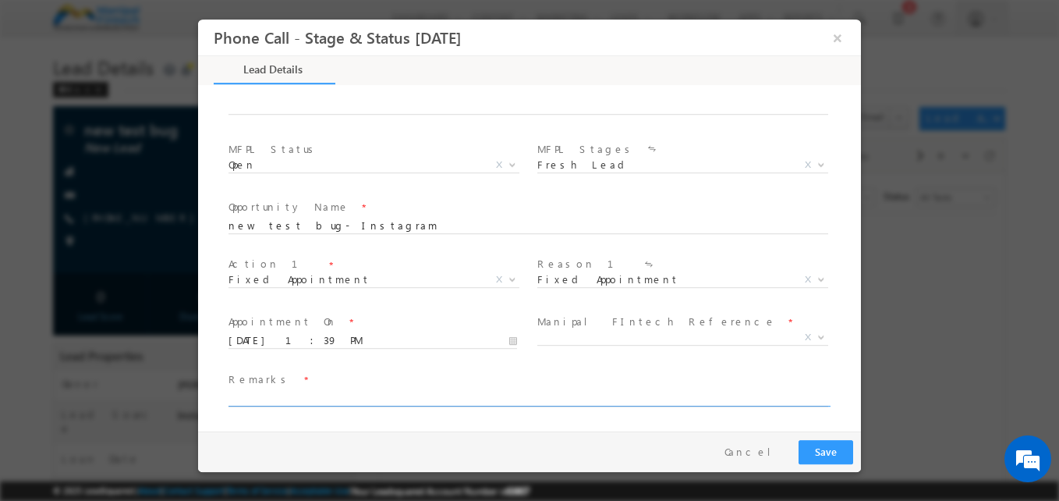
click at [282, 402] on input "text" at bounding box center [529, 399] width 600 height 16
type input "sss"
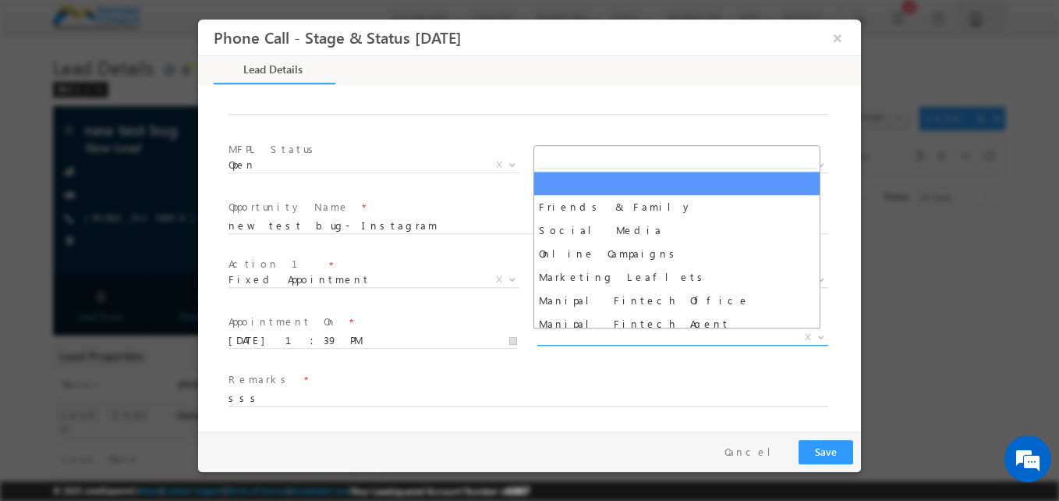
click at [566, 342] on span "X" at bounding box center [682, 338] width 291 height 16
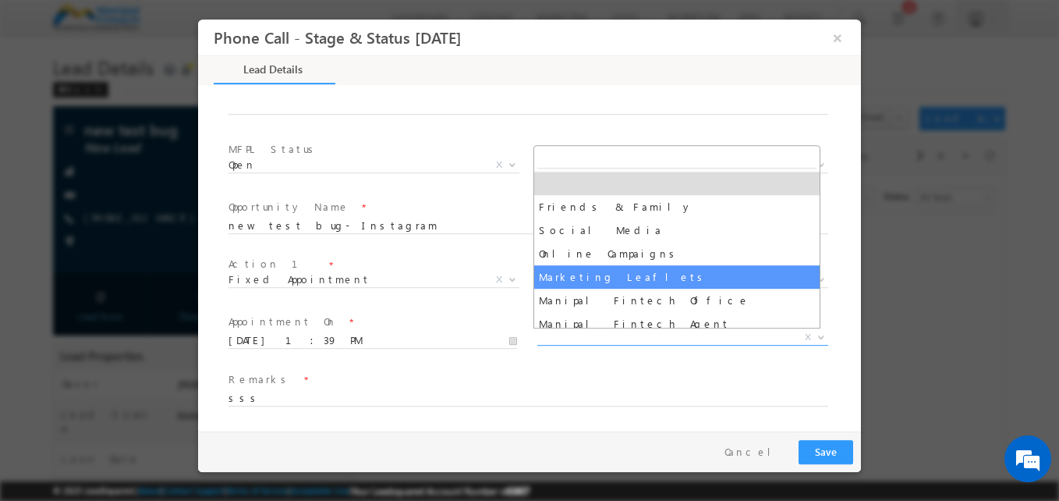
select select "Marketing Leaflets"
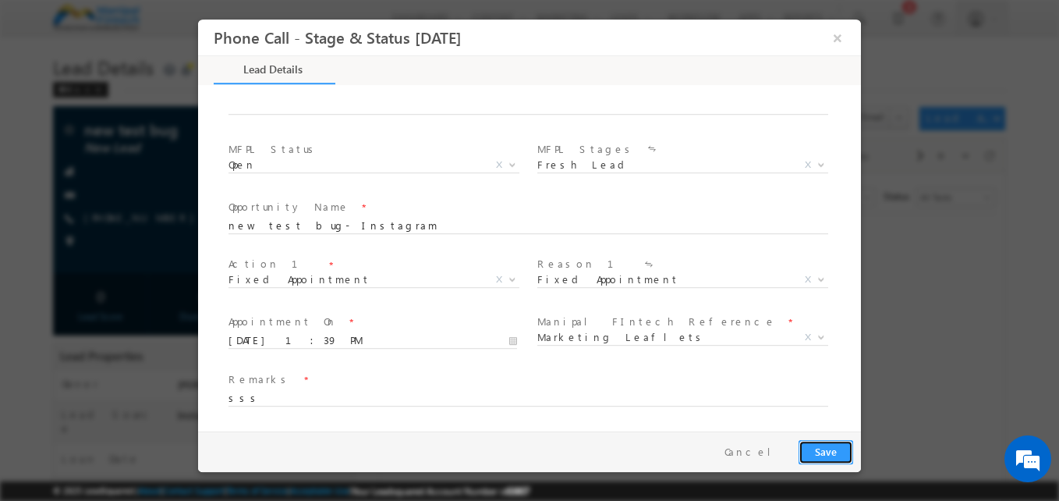
click at [831, 456] on button "Save" at bounding box center [826, 452] width 55 height 24
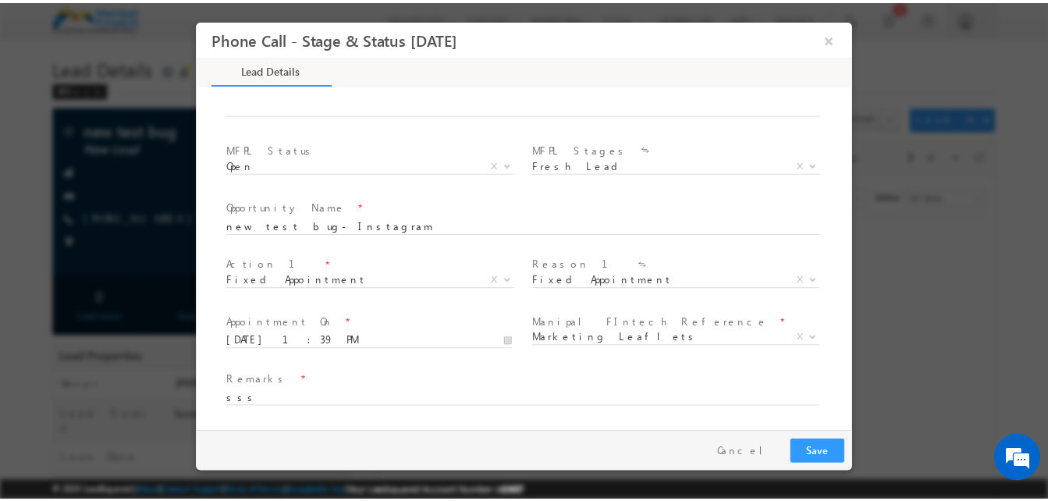
scroll to position [417, 0]
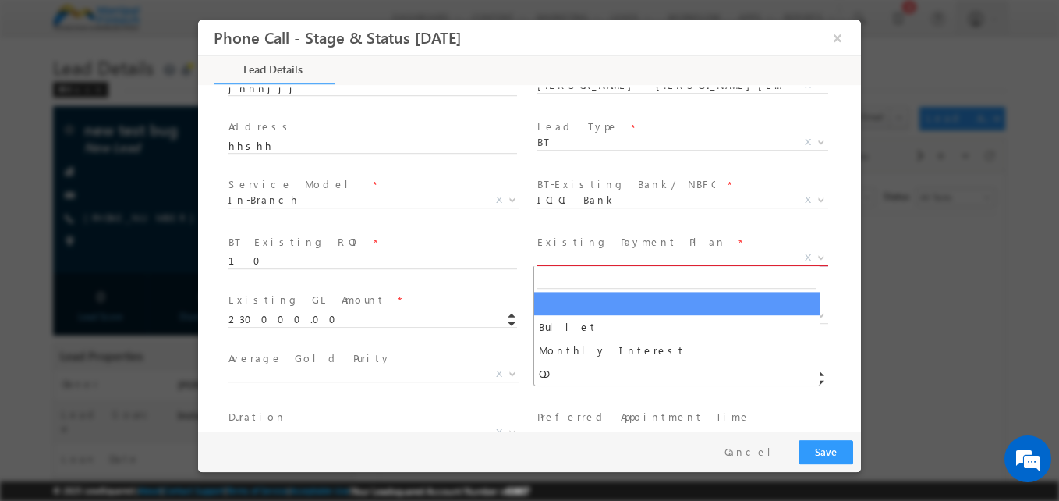
click at [599, 263] on span "X" at bounding box center [682, 258] width 291 height 16
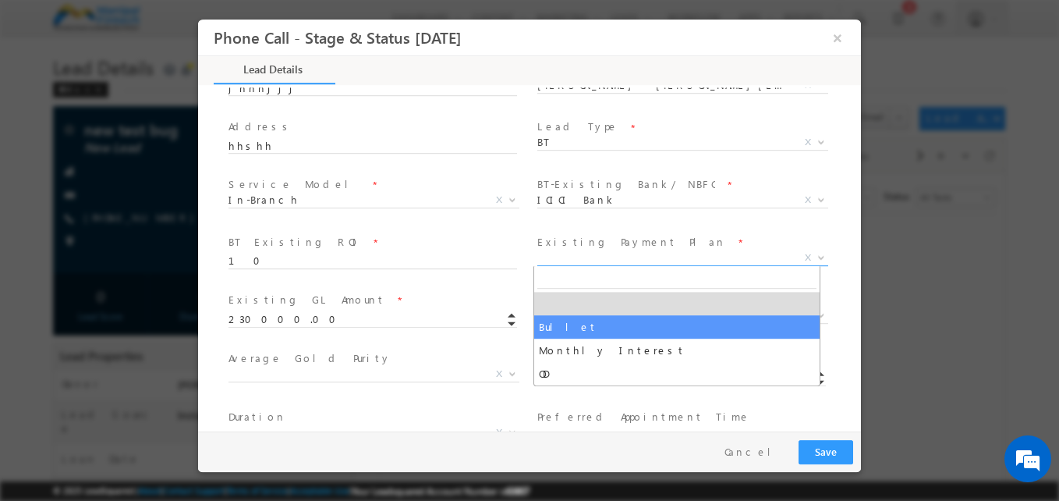
select select "Bullet"
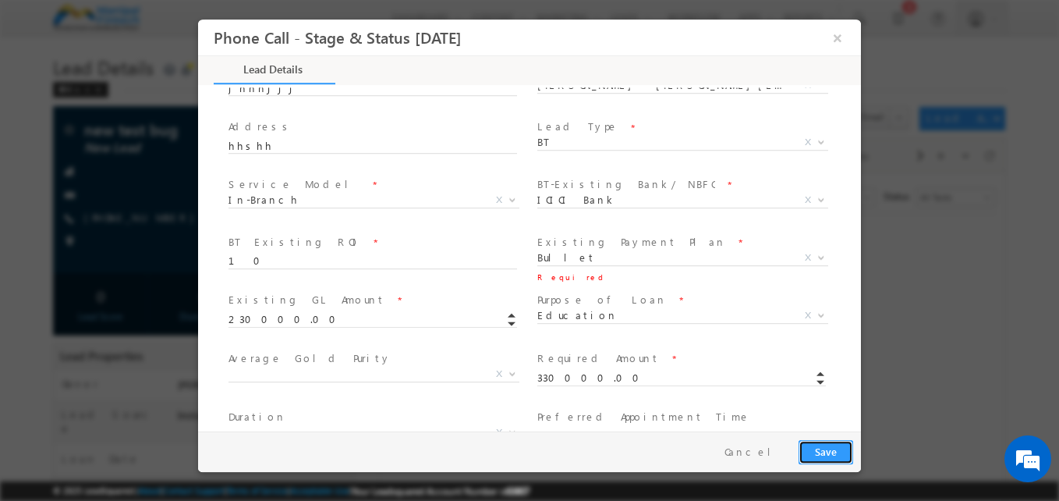
click at [823, 448] on button "Save" at bounding box center [826, 452] width 55 height 24
